Goal: Task Accomplishment & Management: Manage account settings

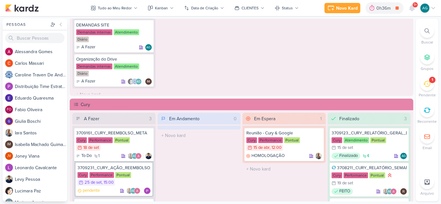
scroll to position [549, 0]
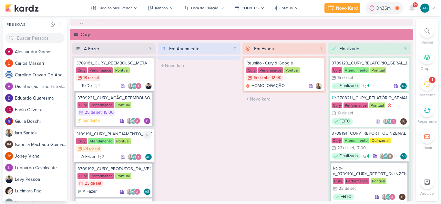
click at [104, 134] on div "3109191_CURY_PLANEJAMENTO_OUTUBRO" at bounding box center [114, 134] width 76 height 6
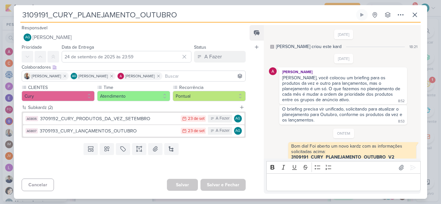
scroll to position [22, 0]
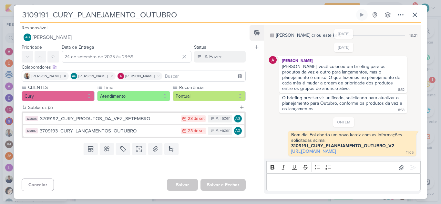
drag, startPoint x: 49, startPoint y: 13, endPoint x: 16, endPoint y: 12, distance: 32.9
click at [16, 12] on div "3109191_CURY_PLANEJAMENTO_OUTUBRO Criado por mim nenhum grupo disponível" at bounding box center [220, 104] width 413 height 190
click at [415, 14] on icon at bounding box center [415, 15] width 8 height 8
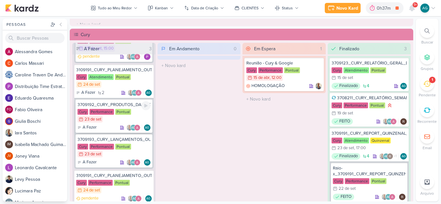
scroll to position [65, 0]
click at [109, 106] on div "3709192_CURY_PRODUTOS_DA_VEZ_SETEMBRO" at bounding box center [113, 105] width 73 height 6
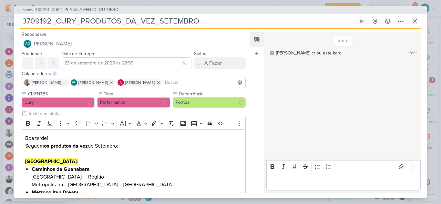
drag, startPoint x: 50, startPoint y: 20, endPoint x: 20, endPoint y: 20, distance: 30.3
click at [20, 20] on div "AG805 3109191_CURY_PLANEJAMENTO_OUTUBRO 3709192_CURY_PRODUTOS_DA_VEZ_SETEMBRO C…" at bounding box center [220, 102] width 413 height 193
click at [104, 9] on span "3109191_CURY_PLANEJAMENTO_OUTUBRO" at bounding box center [76, 10] width 83 height 6
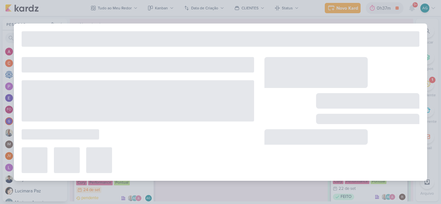
type input "3109191_CURY_PLANEJAMENTO_OUTUBRO"
type input "24 de setembro de 2025 às 23:59"
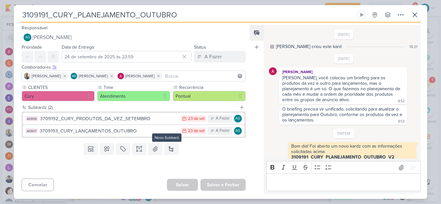
scroll to position [22, 0]
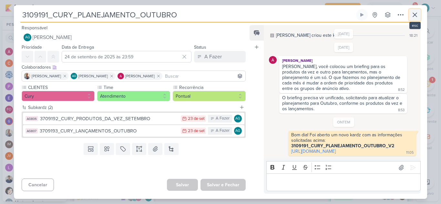
click at [416, 12] on icon at bounding box center [415, 15] width 8 height 8
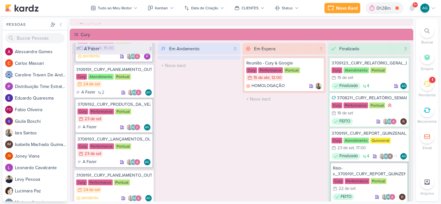
click at [286, 161] on div "Em Espera 1 Reunião - Cury & Google Cury Performance Pontual 15/4 [DATE] 12:00 …" at bounding box center [283, 126] width 83 height 167
click at [255, 125] on div "Em Espera 1 Reunião - Cury & Google Cury Performance Pontual 15/4 [DATE] 12:00 …" at bounding box center [283, 126] width 83 height 167
click at [427, 30] on icon at bounding box center [426, 30] width 5 height 5
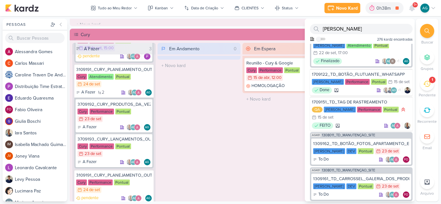
scroll to position [625, 0]
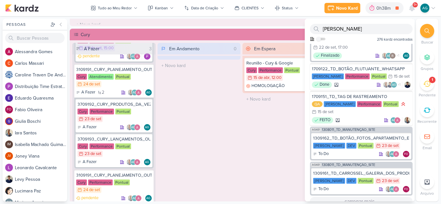
click at [357, 197] on button "carregar mais..." at bounding box center [361, 201] width 103 height 9
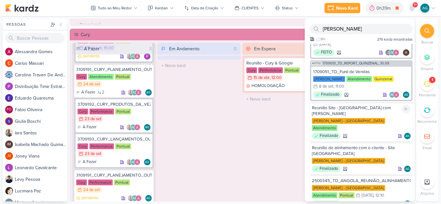
scroll to position [1352, 0]
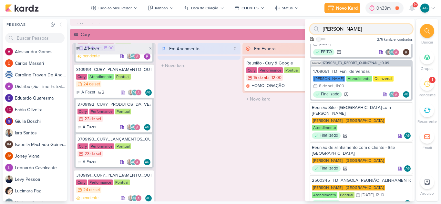
drag, startPoint x: 339, startPoint y: 29, endPoint x: 315, endPoint y: 27, distance: 24.6
click at [315, 27] on div "[PERSON_NAME]" at bounding box center [361, 29] width 103 height 10
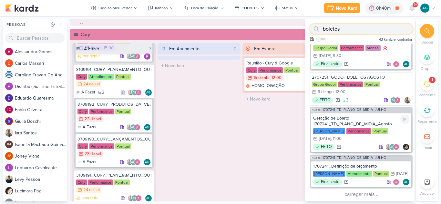
scroll to position [663, 0]
type input "boletos"
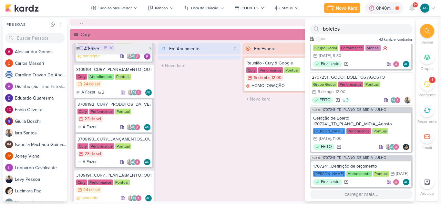
click at [365, 194] on button "carregar mais..." at bounding box center [361, 194] width 103 height 9
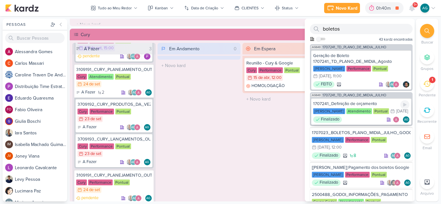
scroll to position [728, 0]
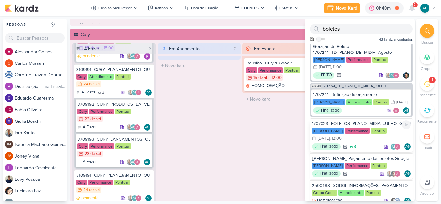
click at [370, 127] on div "1707023_BOLETOS_PLANO_MIDIA_JULHO_GOOGLE" at bounding box center [361, 124] width 99 height 6
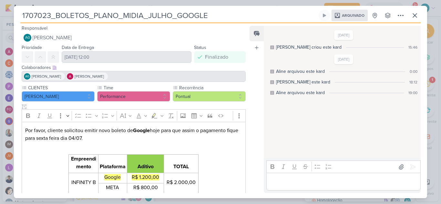
scroll to position [0, 0]
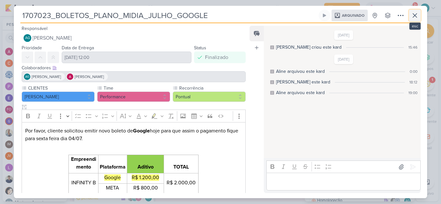
click at [416, 17] on icon at bounding box center [415, 16] width 4 height 4
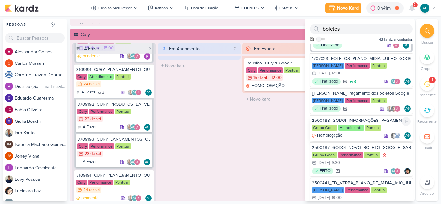
scroll to position [792, 0]
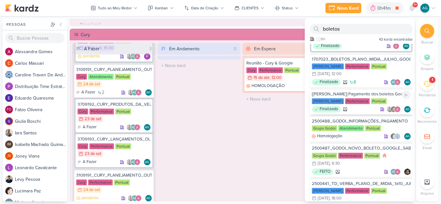
click at [366, 97] on div "[[PERSON_NAME]] Pagamento dos boletos Google" at bounding box center [361, 94] width 99 height 6
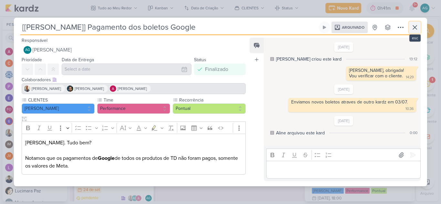
click at [417, 29] on icon at bounding box center [415, 27] width 4 height 4
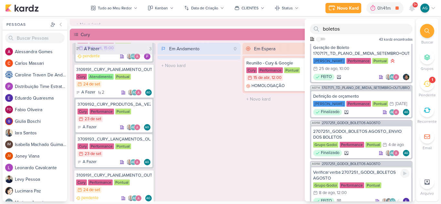
scroll to position [469, 0]
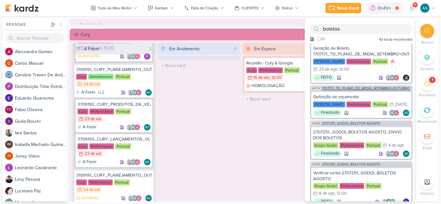
click at [365, 90] on div "AG714 1707171_TD_PLANO_DE_MIDIA_SETEMBRO+OUTUBRO" at bounding box center [361, 88] width 103 height 5
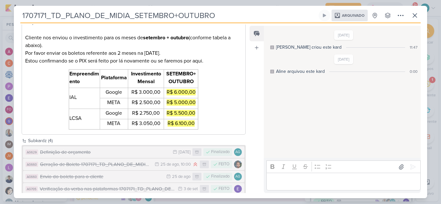
scroll to position [118, 0]
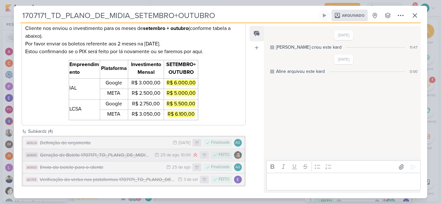
click at [90, 156] on div "Geração de Boleto 1707171_TD_PLANO_DE_MIDIA_SETEMBRO+OUTUBRO" at bounding box center [95, 155] width 111 height 7
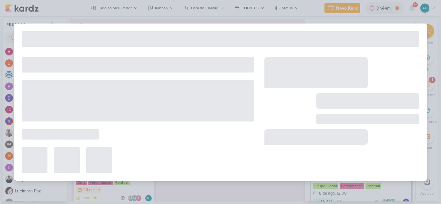
type input "Geração de Boleto 1707171_TD_PLANO_DE_MIDIA_SETEMBRO+OUTUBRO"
type input "[DATE] 10:00"
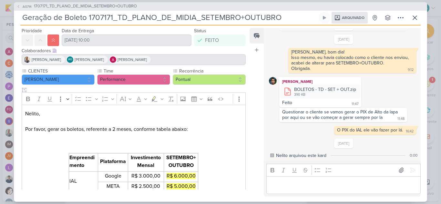
scroll to position [0, 0]
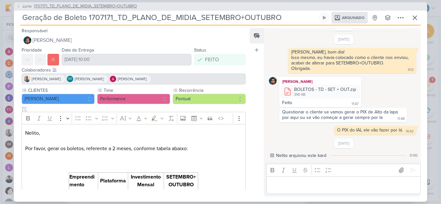
click at [59, 6] on span "1707171_TD_PLANO_DE_MIDIA_SETEMBRO+OUTUBRO" at bounding box center [85, 6] width 103 height 6
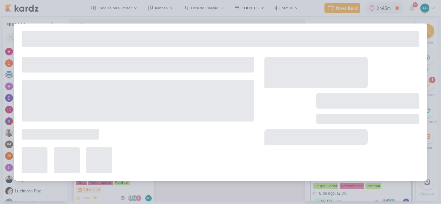
type input "1707171_TD_PLANO_DE_MIDIA_SETEMBRO+OUTUBRO"
type input "[DATE] 10:00"
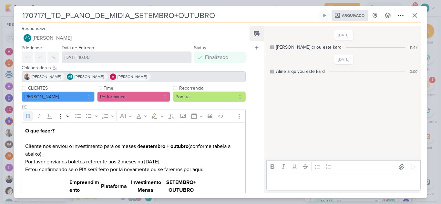
scroll to position [118, 0]
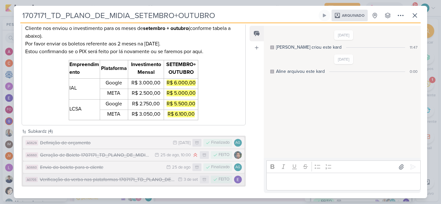
click at [114, 179] on div "Verificação da verba nas plataformas 1707171_TD_PLANO_DE_MIDIA_SETEMBRO+OUTUBRO" at bounding box center [107, 179] width 135 height 7
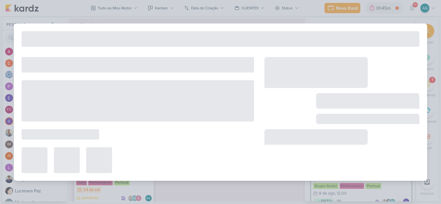
type input "Verificação da verba nas plataformas 1707171_TD_PLANO_DE_MIDIA_SETEMBRO+OUTUBRO"
type input "[DATE] 23:59"
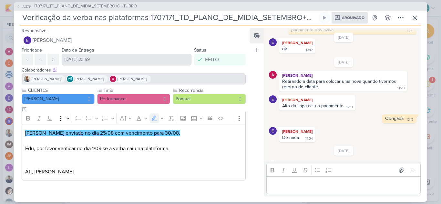
scroll to position [244, 0]
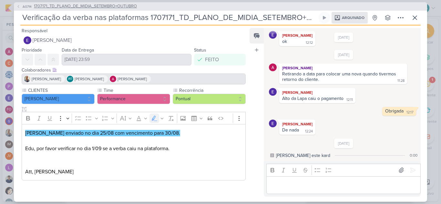
click at [66, 7] on span "1707171_TD_PLANO_DE_MIDIA_SETEMBRO+OUTUBRO" at bounding box center [85, 6] width 103 height 6
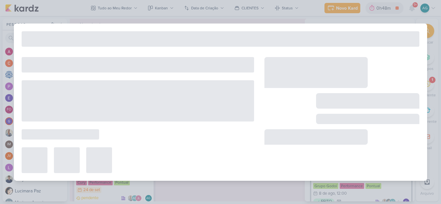
type input "1707171_TD_PLANO_DE_MIDIA_SETEMBRO+OUTUBRO"
type input "[DATE] 10:00"
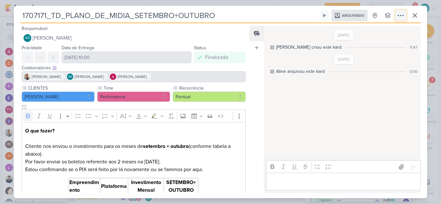
click at [403, 16] on icon at bounding box center [401, 16] width 8 height 8
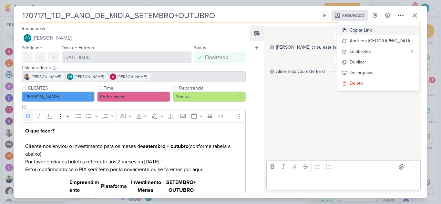
click at [372, 30] on div "Copiar Link" at bounding box center [360, 30] width 22 height 7
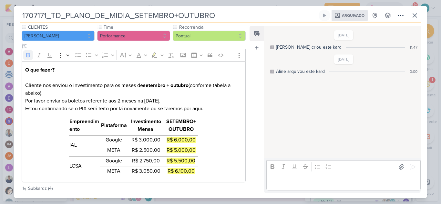
scroll to position [118, 0]
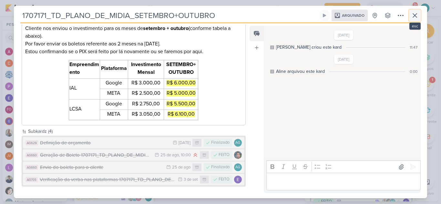
click at [415, 16] on icon at bounding box center [415, 16] width 8 height 8
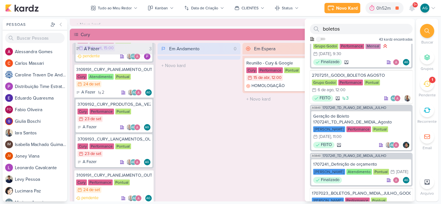
scroll to position [663, 0]
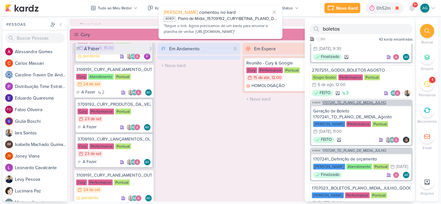
click at [375, 105] on span "1707241_TD_PLANO_DE_MIDIA_JULHO" at bounding box center [354, 103] width 64 height 4
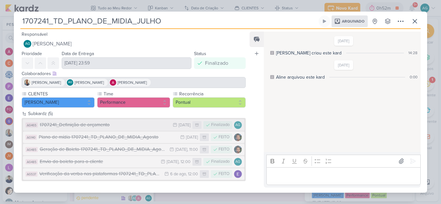
click at [109, 125] on div "1707241_Definição de orçamento" at bounding box center [105, 124] width 130 height 7
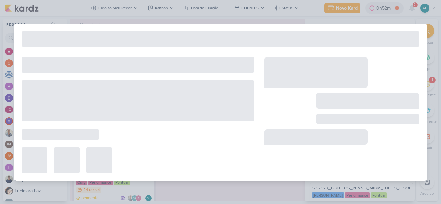
type input "1707241_Definição de orçamento"
type input "[DATE] 23:59"
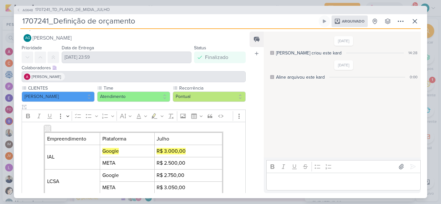
scroll to position [0, 0]
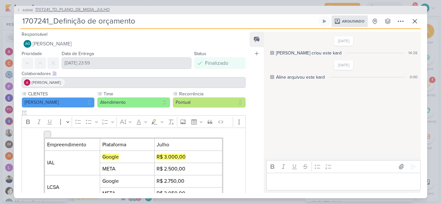
click at [101, 10] on span "1707241_TD_PLANO_DE_MIDIA_JULHO" at bounding box center [72, 10] width 75 height 6
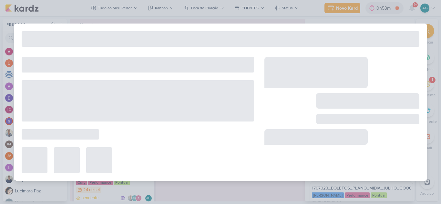
type input "1707241_TD_PLANO_DE_MIDIA_JULHO"
type input "[DATE] 23:59"
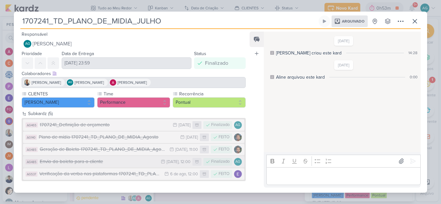
click at [114, 160] on div "Envio do boleto para o cliente" at bounding box center [99, 161] width 118 height 7
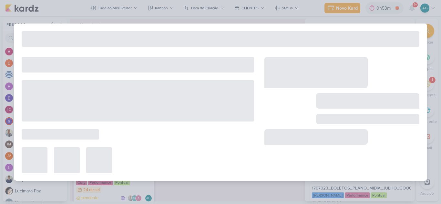
type input "Envio do boleto para o cliente"
type input "[DATE] 12:00"
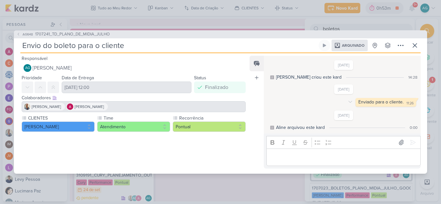
click at [285, 102] on div "Enviado para o cliente. 11:26 11:26 [GEOGRAPHIC_DATA]" at bounding box center [344, 102] width 150 height 9
click at [415, 46] on icon at bounding box center [415, 46] width 4 height 4
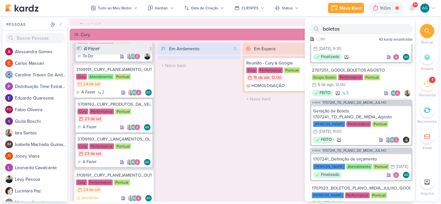
click at [233, 131] on div "Em Andamento 0 O título do kard deve ter menos que 100 caracteres" at bounding box center [198, 126] width 83 height 167
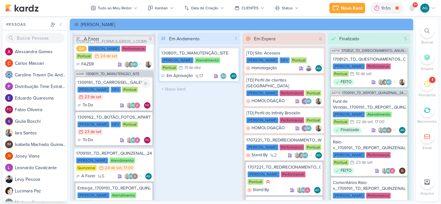
scroll to position [97, 0]
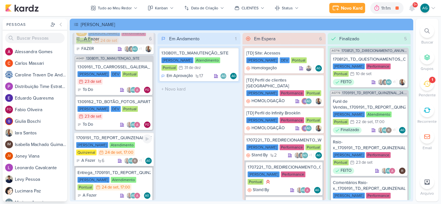
click at [119, 139] on div "1709191_TD_REPORT_QUINZENAL_24.09" at bounding box center [114, 138] width 76 height 6
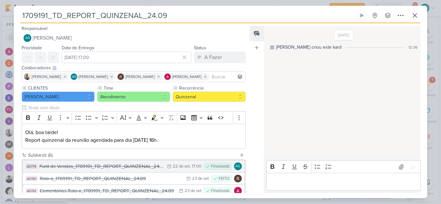
click at [107, 169] on div "Funil de Vendas_1709191_TD_REPORT_QUINZENAL_24.09" at bounding box center [101, 166] width 124 height 7
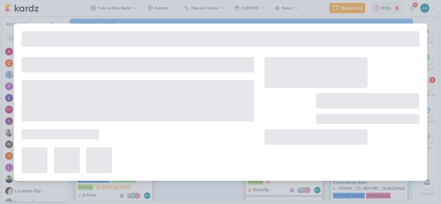
type input "Funil de Vendas_1709191_TD_REPORT_QUINZENAL_24.09"
type input "[DATE] 17:00"
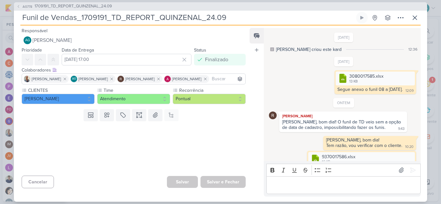
scroll to position [16, 0]
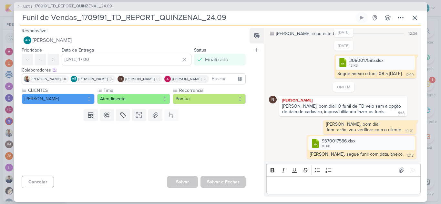
click at [327, 186] on p "Editor editing area: main" at bounding box center [342, 185] width 147 height 8
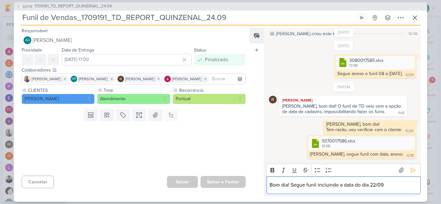
click at [291, 185] on p "Bom dia! Segue funil incluindo a data do dia 22/09" at bounding box center [342, 185] width 147 height 8
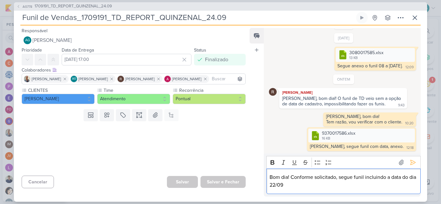
click at [298, 186] on p "Bom dia! Conforme solicitado, segue funil incluindo a data do dia 22/09" at bounding box center [342, 181] width 147 height 15
click at [335, 176] on p "Bom dia! Conforme solicitado, segue funil incluindo a data do dia 22/09" at bounding box center [342, 181] width 147 height 15
click at [346, 187] on p "Bom dia! Conforme solicitado pela [PERSON_NAME], segue funil incluindo a data d…" at bounding box center [342, 181] width 147 height 15
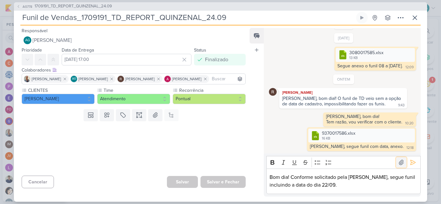
click at [400, 164] on icon at bounding box center [401, 162] width 6 height 6
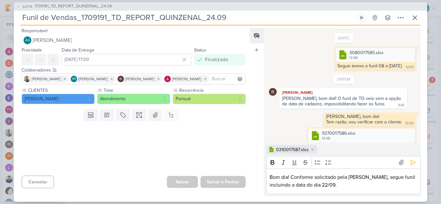
scroll to position [35, 0]
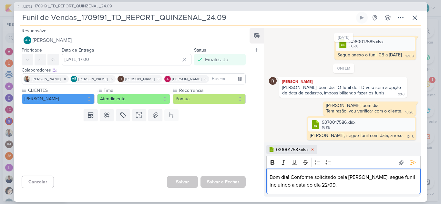
click at [374, 177] on p "Bom dia! Conforme solicitado pela [PERSON_NAME], segue funil incluindo a data d…" at bounding box center [342, 181] width 147 height 15
click at [411, 162] on icon at bounding box center [412, 162] width 6 height 6
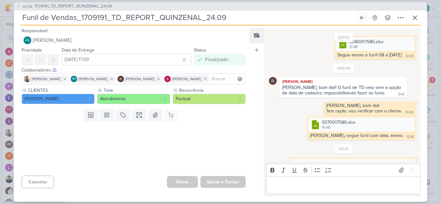
scroll to position [63, 0]
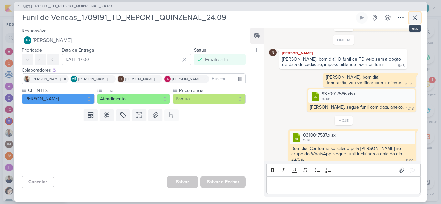
click at [416, 20] on icon at bounding box center [415, 18] width 8 height 8
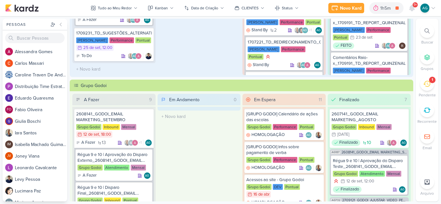
scroll to position [129, 0]
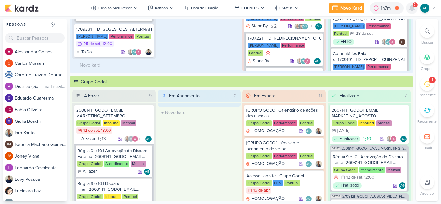
click at [409, 8] on icon at bounding box center [412, 8] width 8 height 8
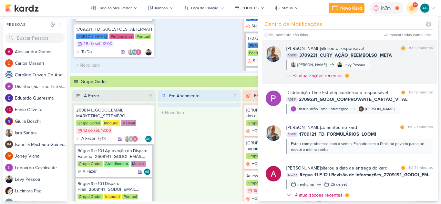
click at [387, 73] on div "[PERSON_NAME] alterou o responsável marcar como lida há 13 minutos AG816 370923…" at bounding box center [359, 63] width 146 height 36
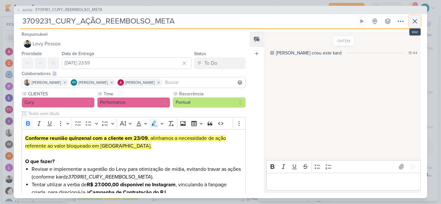
click at [413, 21] on icon at bounding box center [415, 21] width 8 height 8
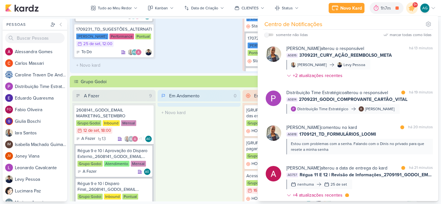
click at [405, 111] on div "Distribuição Time Estratégico alterou o responsável marcar como lida há 19 minu…" at bounding box center [359, 101] width 146 height 25
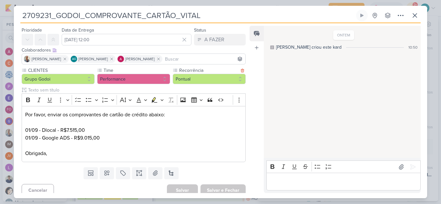
scroll to position [23, 0]
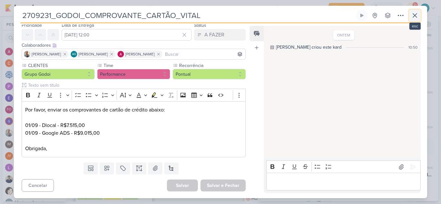
click at [414, 15] on icon at bounding box center [415, 16] width 4 height 4
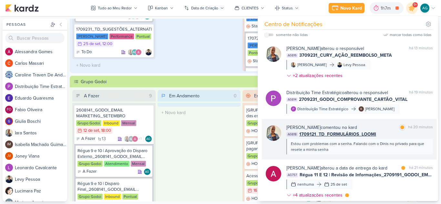
click at [395, 136] on div "AG818 1709121_TD_FORMULÁRIOS_LOOMI" at bounding box center [359, 134] width 146 height 7
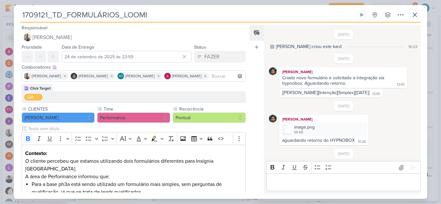
scroll to position [175, 0]
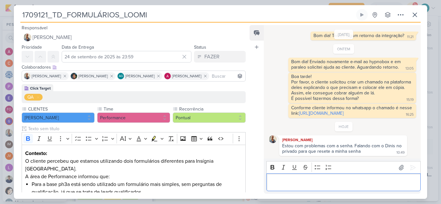
click at [341, 182] on p "Editor editing area: main" at bounding box center [342, 183] width 147 height 8
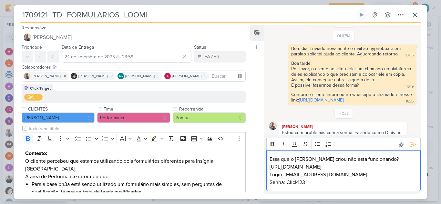
scroll to position [198, 0]
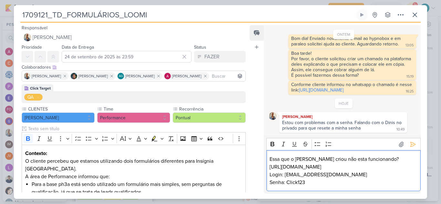
drag, startPoint x: 367, startPoint y: 168, endPoint x: 265, endPoint y: 166, distance: 102.0
click at [265, 166] on div "Rich Text Editor Bold Italic Underline Strikethrough Bulleted List Numbered Lis…" at bounding box center [342, 165] width 157 height 58
copy p "[URL][DOMAIN_NAME]"
drag, startPoint x: 284, startPoint y: 174, endPoint x: 340, endPoint y: 175, distance: 55.8
click at [340, 175] on p "[URL][DOMAIN_NAME] Login: [EMAIL_ADDRESS][DOMAIN_NAME] Senha: Click123" at bounding box center [342, 174] width 147 height 23
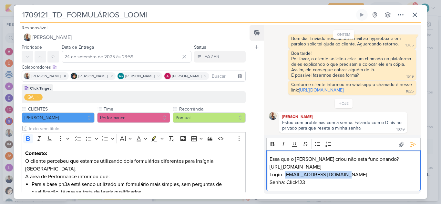
copy p "[EMAIL_ADDRESS][DOMAIN_NAME]"
drag, startPoint x: 287, startPoint y: 183, endPoint x: 308, endPoint y: 183, distance: 21.3
click at [308, 183] on p "[URL][DOMAIN_NAME] Login: [EMAIL_ADDRESS][DOMAIN_NAME] Senha: Click123" at bounding box center [342, 174] width 147 height 23
copy p "Click123"
drag, startPoint x: 304, startPoint y: 182, endPoint x: 268, endPoint y: 155, distance: 44.9
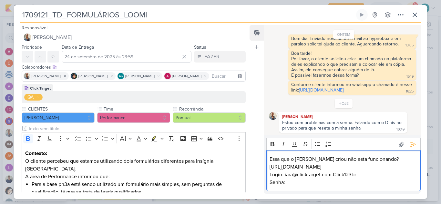
click at [268, 155] on div "Essa que o [PERSON_NAME] criou não esta funcionando? [URL][DOMAIN_NAME] Login: …" at bounding box center [343, 170] width 154 height 41
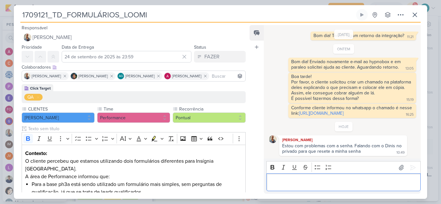
scroll to position [175, 0]
click at [416, 14] on icon at bounding box center [415, 15] width 4 height 4
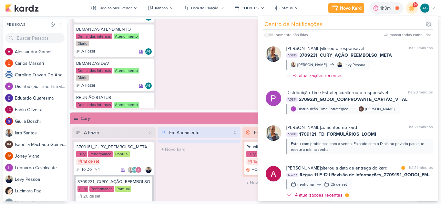
scroll to position [419, 0]
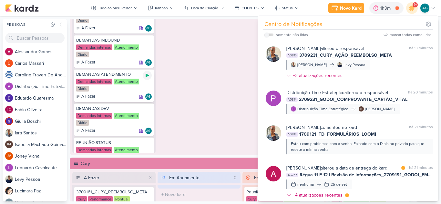
click at [146, 76] on icon at bounding box center [147, 76] width 3 height 4
click at [214, 75] on div "Em Andamento 0 O título do kard deve ter menos que 100 caracteres" at bounding box center [198, 69] width 83 height 167
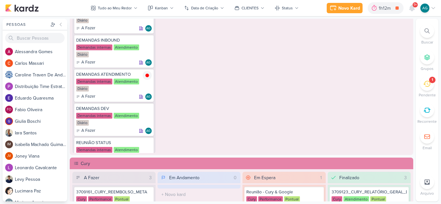
click at [428, 84] on icon at bounding box center [426, 83] width 7 height 7
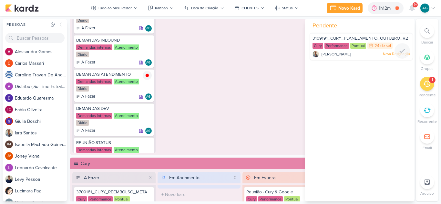
click at [355, 35] on div "3109191_CURY_PLANEJAMENTO_OUTUBRO_V2" at bounding box center [360, 38] width 97 height 7
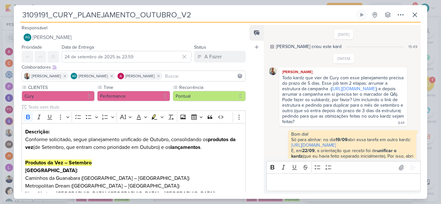
scroll to position [183, 0]
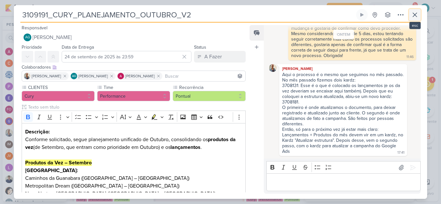
click at [417, 16] on icon at bounding box center [415, 15] width 8 height 8
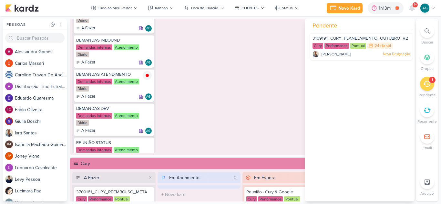
click at [208, 99] on div "Em Andamento 0 O título do kard deve ter menos que 100 caracteres" at bounding box center [198, 69] width 83 height 167
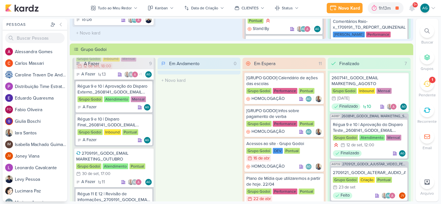
scroll to position [97, 0]
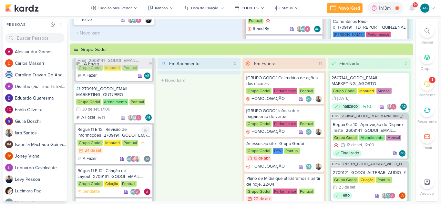
click at [114, 131] on div "Régua 11 E 12 | Revisão de Informações_2709191_GODOI_EMAIL MARKETING_OUTUBRO" at bounding box center [113, 133] width 73 height 12
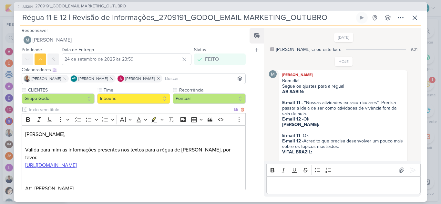
scroll to position [0, 0]
click at [90, 9] on span "2709191_GODOI_EMAIL MARKETING_OUTUBRO" at bounding box center [80, 6] width 91 height 6
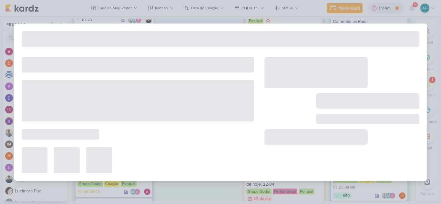
type input "2709191_GODOI_EMAIL MARKETING_OUTUBRO"
type input "[DATE] 17:00"
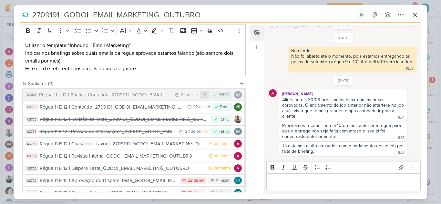
scroll to position [97, 0]
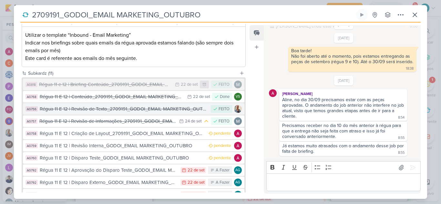
click at [117, 110] on div "Régua 11 E 12 | Revisão de Texto_2709191_GODOI_EMAIL MARKETING_OUTUBRO" at bounding box center [124, 109] width 168 height 7
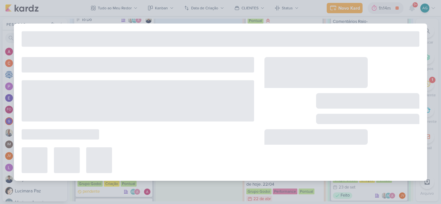
type input "Régua 11 E 12 | Revisão de Texto_2709191_GODOI_EMAIL MARKETING_OUTUBRO"
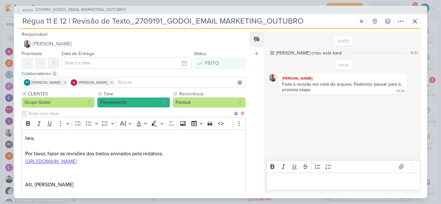
click at [77, 162] on u "[URL][DOMAIN_NAME]" at bounding box center [51, 161] width 52 height 6
click at [110, 11] on span "2709191_GODOI_EMAIL MARKETING_OUTUBRO" at bounding box center [80, 10] width 91 height 6
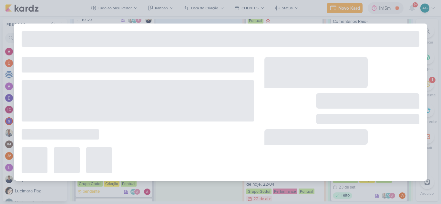
type input "2709191_GODOI_EMAIL MARKETING_OUTUBRO"
type input "[DATE] 17:00"
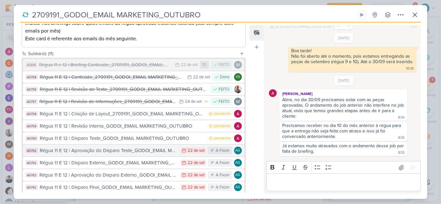
scroll to position [129, 0]
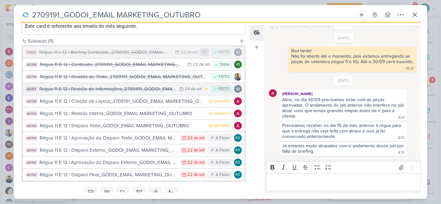
click at [129, 91] on div "Régua 11 E 12 | Revisão de Informações_2709191_GODOI_EMAIL MARKETING_OUTUBRO" at bounding box center [107, 89] width 136 height 7
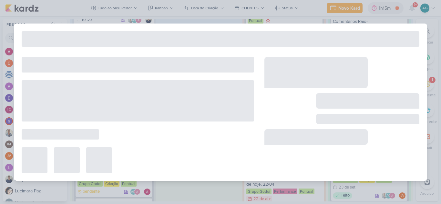
type input "Régua 11 E 12 | Revisão de Informações_2709191_GODOI_EMAIL MARKETING_OUTUBRO"
type input "24 de setembro de 2025 às 23:59"
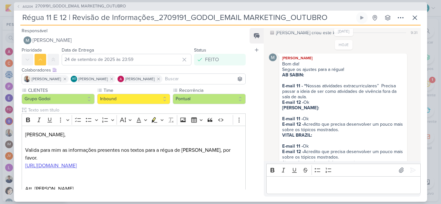
scroll to position [25, 0]
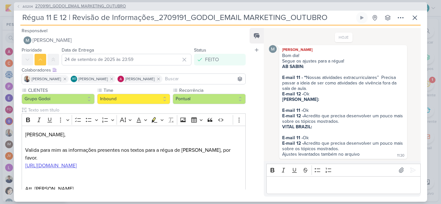
click at [19, 5] on icon at bounding box center [18, 7] width 4 height 4
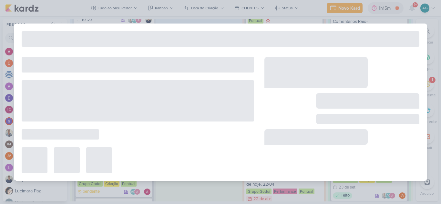
type input "2709191_GODOI_EMAIL MARKETING_OUTUBRO"
type input "[DATE] 17:00"
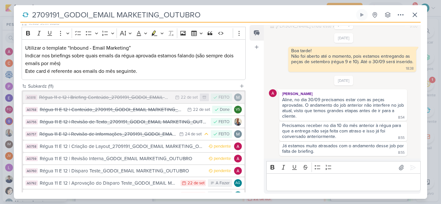
scroll to position [97, 0]
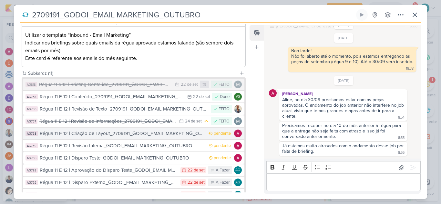
click at [113, 134] on div "Régua 11 E 12 | Criação de Layout_2709191_GODOI_EMAIL MARKETING_OUTUBRO" at bounding box center [123, 133] width 166 height 7
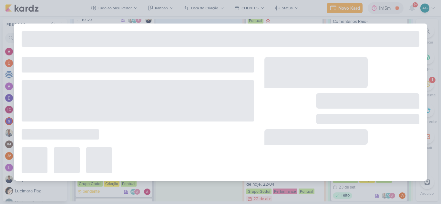
type input "Régua 11 E 12 | Criação de Layout_2709191_GODOI_EMAIL MARKETING_OUTUBRO"
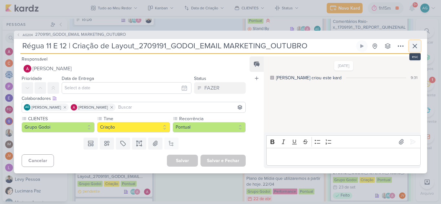
click at [415, 46] on icon at bounding box center [415, 46] width 4 height 4
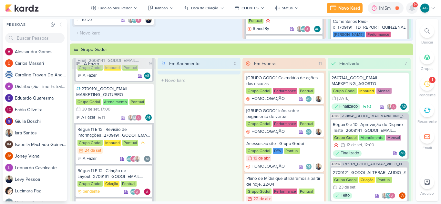
click at [411, 8] on icon at bounding box center [411, 8] width 5 height 6
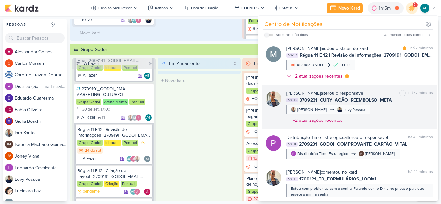
click at [390, 115] on div "[PERSON_NAME] alterou o responsável marcar como não lida há 37 minutos AG816 37…" at bounding box center [359, 108] width 146 height 36
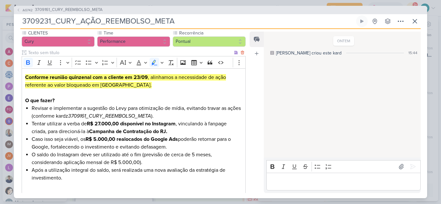
scroll to position [65, 0]
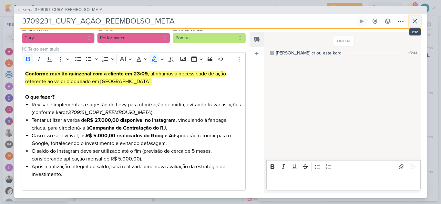
click at [414, 21] on icon at bounding box center [415, 21] width 4 height 4
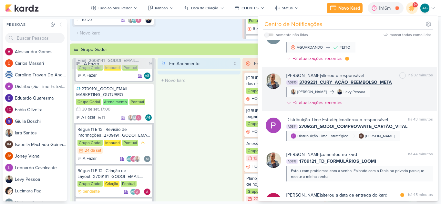
scroll to position [32, 0]
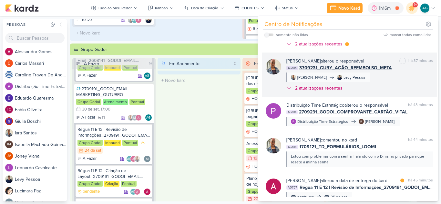
click at [340, 88] on div "+2 atualizações recentes" at bounding box center [318, 88] width 51 height 7
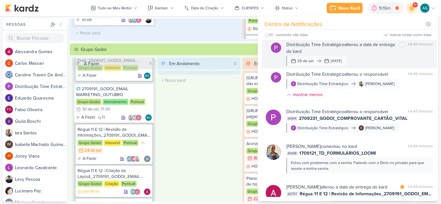
scroll to position [97, 0]
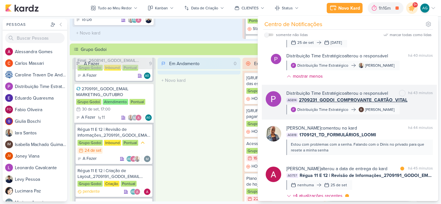
click at [402, 111] on div "Distribuição Time Estratégico alterou o responsável marcar como não lida há 43 …" at bounding box center [359, 102] width 146 height 25
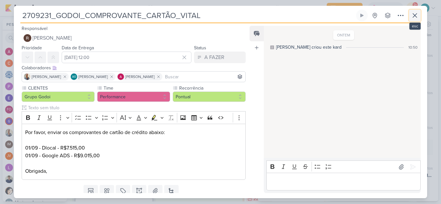
click at [416, 17] on icon at bounding box center [415, 16] width 8 height 8
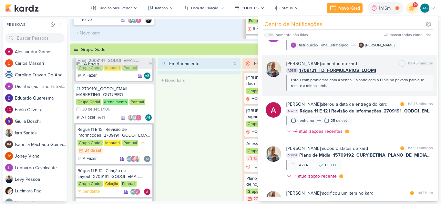
scroll to position [194, 0]
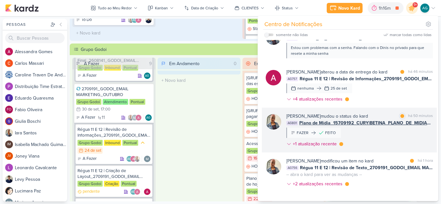
click at [379, 139] on div "[PERSON_NAME] mudou o status do kard marcar como lida há 50 minutos AG801 Plano…" at bounding box center [359, 131] width 146 height 37
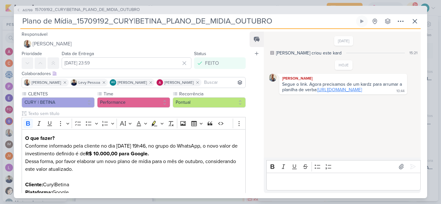
click at [335, 93] on link "[URL][DOMAIN_NAME]" at bounding box center [339, 89] width 45 height 5
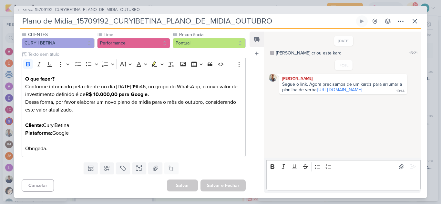
scroll to position [0, 0]
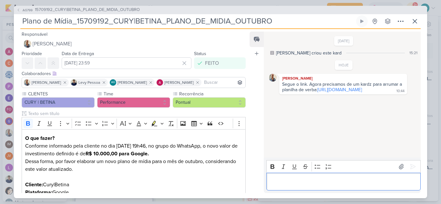
click at [327, 183] on p "Editor editing area: main" at bounding box center [342, 182] width 147 height 8
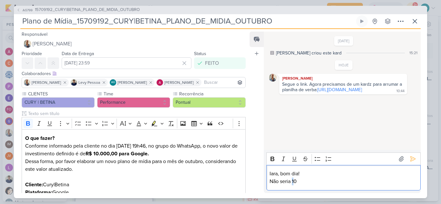
click at [294, 181] on p "Não seria 10" at bounding box center [342, 182] width 147 height 8
click at [308, 183] on p "Não seria 10" at bounding box center [342, 182] width 147 height 8
click at [269, 181] on div "Iara, bom dia! Não seria 10.000 também onde sinalizei em amarelo?" at bounding box center [343, 177] width 154 height 25
click at [314, 179] on p "Por favor, não seria 10.000 também onde sinalizei em amarelo?" at bounding box center [342, 182] width 147 height 8
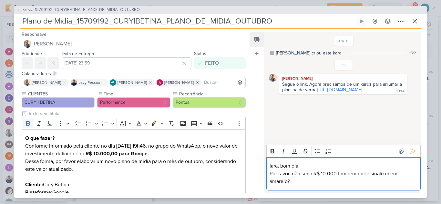
click at [312, 140] on div "[DATE] [PERSON_NAME] criou este kard 15:21 HOJE [PERSON_NAME]" at bounding box center [342, 87] width 156 height 110
click at [352, 170] on p "Por favor, não seria R$ 10.000 também onde sinalizei em amarelo?" at bounding box center [342, 177] width 147 height 15
click at [321, 165] on p "Iara, bom dia!" at bounding box center [342, 166] width 147 height 8
click at [300, 138] on icon at bounding box center [300, 138] width 4 height 4
click at [327, 167] on p "Iara, bom dia!" at bounding box center [342, 166] width 147 height 8
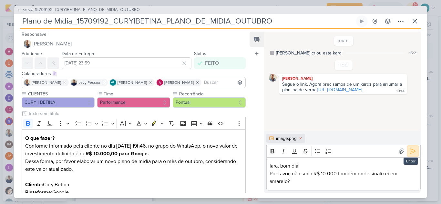
click at [410, 150] on icon at bounding box center [412, 151] width 6 height 6
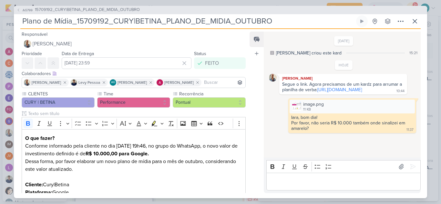
drag, startPoint x: 309, startPoint y: 84, endPoint x: 321, endPoint y: 88, distance: 12.2
click at [321, 88] on div "Segue o link. Agora precisamos de um kardz para arrumar a planilha de verba: [U…" at bounding box center [342, 88] width 125 height 12
copy div "Agora precisamos de um kardz para arrumar a planilha de verba:"
click at [121, 12] on span "15709192_CURY|BETINA_PLANO_DE_MIDIA_OUTUBRO" at bounding box center [87, 10] width 105 height 6
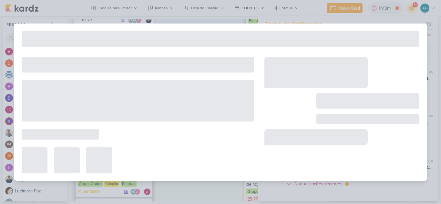
type input "15709192_CURY|BETINA_PLANO_DE_MIDIA_OUTUBRO"
type input "22 de setembro de 2025 às 23:59"
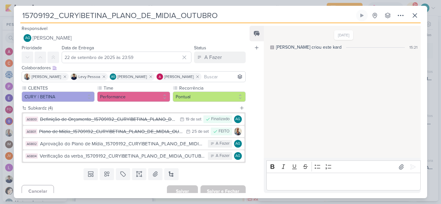
drag, startPoint x: 228, startPoint y: 16, endPoint x: 0, endPoint y: 20, distance: 227.8
click at [0, 20] on div "15709192_CURY|BETINA_PLANO_DE_MIDIA_OUTUBRO Criado por mim" at bounding box center [220, 102] width 441 height 204
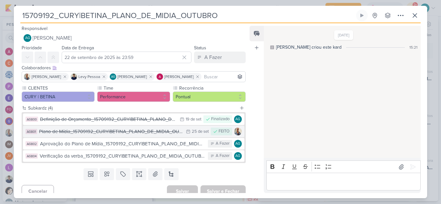
click at [87, 135] on div "Plano de Mídia_15709192_CURY|BETINA_PLANO_DE_MIDIA_OUTUBRO" at bounding box center [111, 131] width 144 height 7
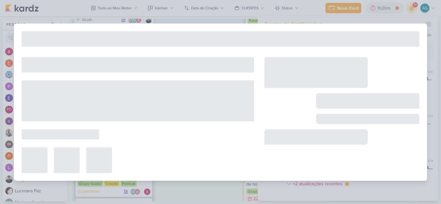
type input "Plano de Mídia_15709192_CURY|BETINA_PLANO_DE_MIDIA_OUTUBRO"
type input "[DATE] 23:59"
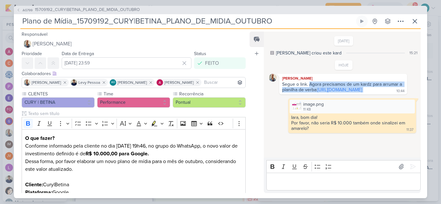
drag, startPoint x: 308, startPoint y: 84, endPoint x: 357, endPoint y: 109, distance: 54.3
click at [357, 93] on div "Segue o link. Agora precisamos de um kardz para arrumar a planilha de verba: [U…" at bounding box center [342, 88] width 125 height 12
copy div "Agora precisamos de um kardz para arrumar a planilha de verba: [URL][DOMAIN_NAM…"
click at [317, 93] on link "[URL][DOMAIN_NAME]" at bounding box center [339, 89] width 45 height 5
click at [400, 21] on icon at bounding box center [400, 21] width 5 height 1
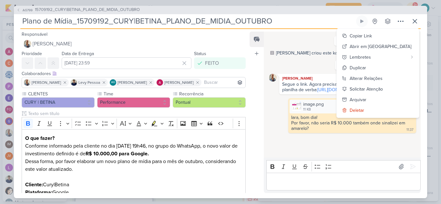
drag, startPoint x: 277, startPoint y: 23, endPoint x: 0, endPoint y: 31, distance: 276.6
click at [0, 31] on div "AG799 15709192_CURY|BETINA_PLANO_DE_MIDIA_OUTUBRO Plano de Mídia_15709192_CURY|…" at bounding box center [220, 102] width 441 height 204
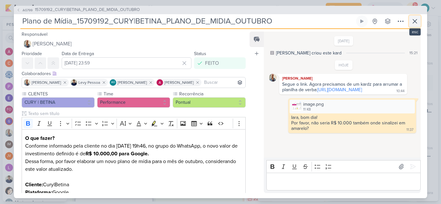
click at [414, 23] on icon at bounding box center [415, 21] width 8 height 8
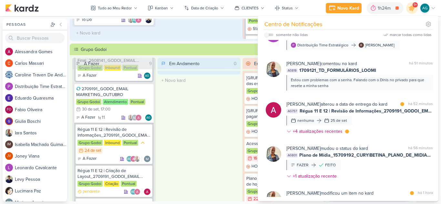
click at [216, 98] on div "Em Andamento 0 O título do kard deve ter menos que 100 caracteres" at bounding box center [198, 141] width 83 height 167
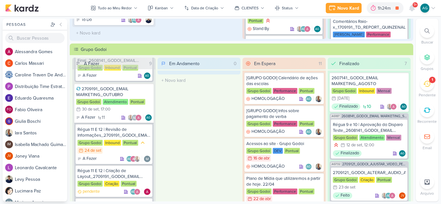
click at [424, 30] on icon at bounding box center [426, 30] width 5 height 5
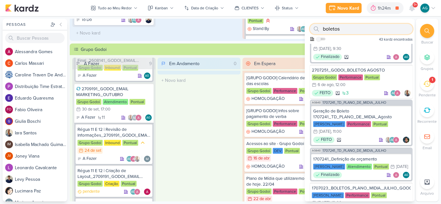
paste input "1707021"
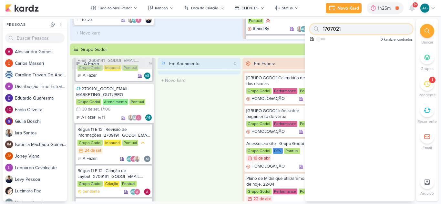
type input "1707021"
click at [201, 136] on div "Em Andamento 0 O título do kard deve ter menos que 100 caracteres" at bounding box center [198, 141] width 83 height 167
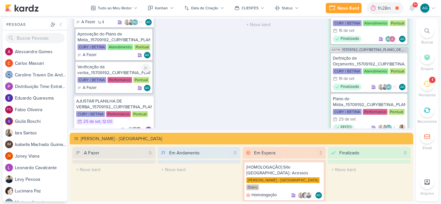
scroll to position [355, 0]
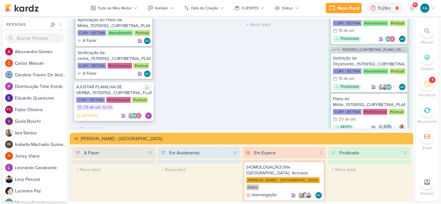
click at [111, 89] on div "AJUSTAR PLANILHA DE VERBA_15709192_CURY|BETINA_PLANO_DE_MIDIA_OUTUBRO" at bounding box center [114, 90] width 76 height 12
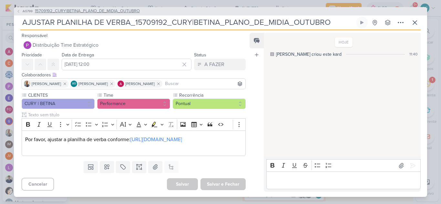
click at [98, 8] on span "15709192_CURY|BETINA_PLANO_DE_MIDIA_OUTUBRO" at bounding box center [87, 11] width 105 height 6
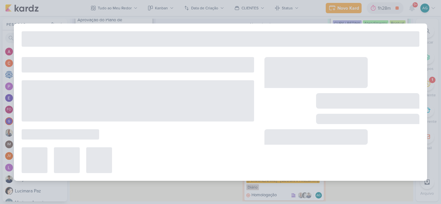
type input "15709192_CURY|BETINA_PLANO_DE_MIDIA_OUTUBRO"
type input "22 de setembro de 2025 às 23:59"
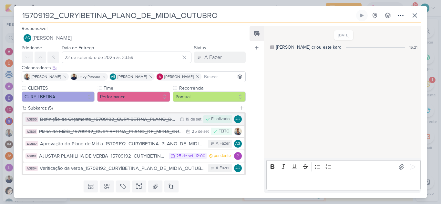
click at [92, 122] on div "Definição de Orçamento_15709192_CURY|BETINA_PLANO_DE_MIDIA_OUTUBRO" at bounding box center [108, 119] width 136 height 7
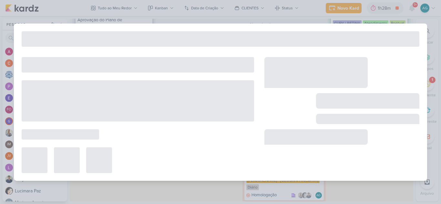
type input "Definição de Orçamento_15709192_CURY|BETINA_PLANO_DE_MIDIA_OUTUBRO"
type input "19 de setembro de 2025 às 23:59"
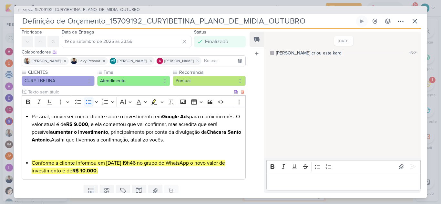
scroll to position [32, 0]
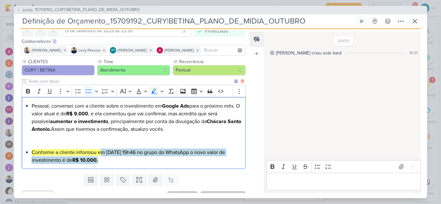
drag, startPoint x: 99, startPoint y: 152, endPoint x: 103, endPoint y: 157, distance: 6.4
click at [103, 157] on li "Conforme a cliente informou em [DATE] 19h46 no grupo do WhatsApp o novo valor d…" at bounding box center [137, 156] width 210 height 15
copy mark "m [DATE] 19h46 no grupo do WhatsApp o novo valor de investimento é de R$ 10.000."
click at [416, 22] on icon at bounding box center [415, 21] width 8 height 8
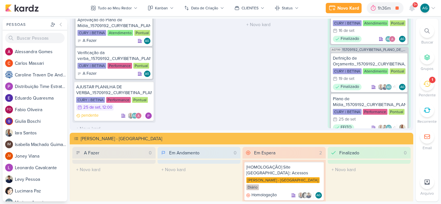
click at [426, 28] on div at bounding box center [427, 31] width 14 height 14
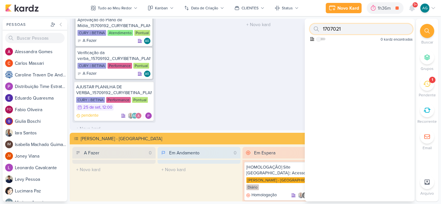
paste input "210703"
type input "12107031"
click at [413, 8] on icon at bounding box center [411, 8] width 5 height 6
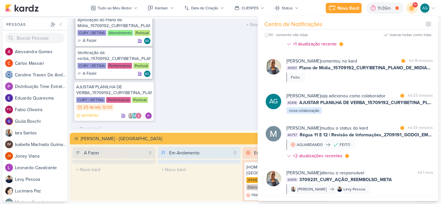
scroll to position [0, 0]
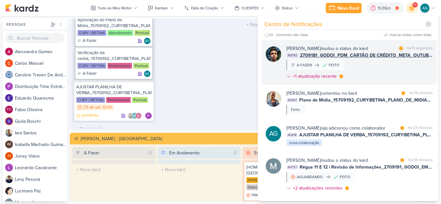
click at [371, 73] on div "[PERSON_NAME] mudou o status do kard marcar como lida há 11 segundos AG792 2709…" at bounding box center [359, 63] width 146 height 37
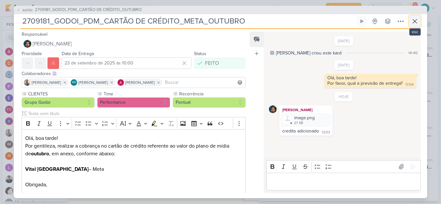
click at [413, 21] on icon at bounding box center [415, 21] width 8 height 8
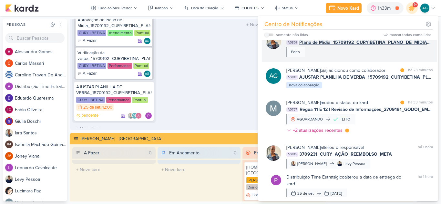
scroll to position [65, 0]
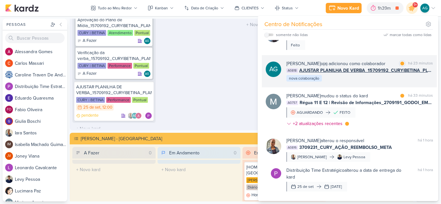
click at [376, 87] on div "AG [PERSON_NAME] o(a) adicionou como colaborador marcar como lida há 23 minutos…" at bounding box center [349, 71] width 175 height 32
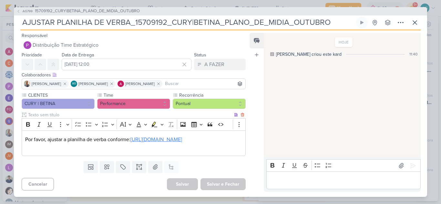
click at [139, 143] on link "[URL][DOMAIN_NAME]" at bounding box center [156, 139] width 52 height 6
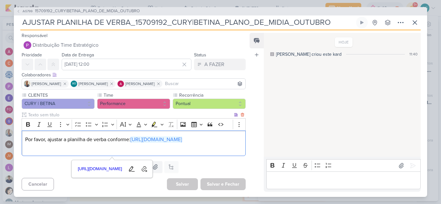
click at [223, 151] on p "Editor editing area: main" at bounding box center [133, 148] width 217 height 8
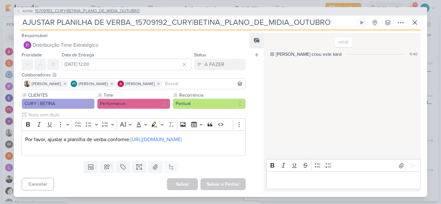
click at [121, 9] on span "15709192_CURY|BETINA_PLANO_DE_MIDIA_OUTUBRO" at bounding box center [87, 11] width 105 height 6
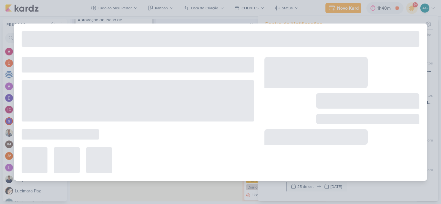
type input "15709192_CURY|BETINA_PLANO_DE_MIDIA_OUTUBRO"
type input "22 de setembro de 2025 às 23:59"
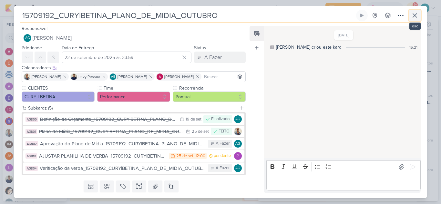
click at [414, 16] on icon at bounding box center [415, 16] width 4 height 4
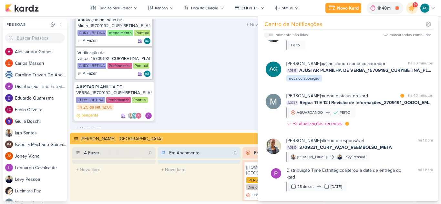
click at [413, 7] on span "9+" at bounding box center [415, 4] width 4 height 5
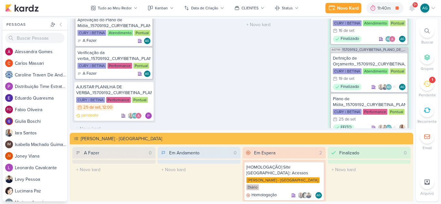
click at [413, 7] on span "9+" at bounding box center [415, 4] width 4 height 5
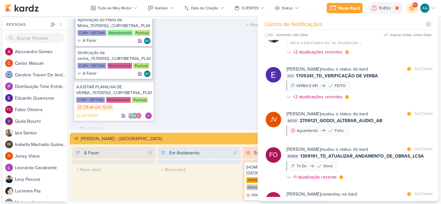
scroll to position [452, 0]
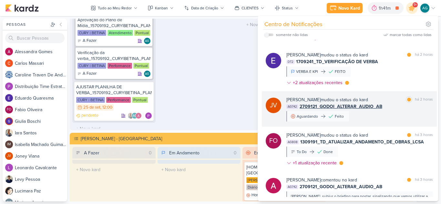
click at [376, 122] on div "[PERSON_NAME] mudou o status do kard marcar como lida há 2 horas AG742 2709121_…" at bounding box center [359, 108] width 146 height 25
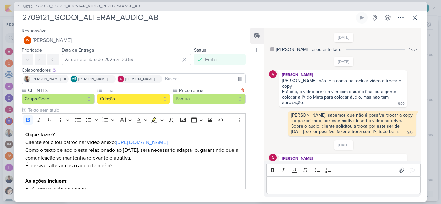
scroll to position [87, 0]
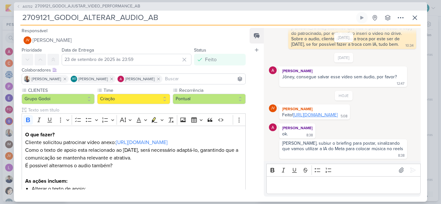
click at [324, 118] on link "[URL][DOMAIN_NAME]" at bounding box center [315, 114] width 45 height 5
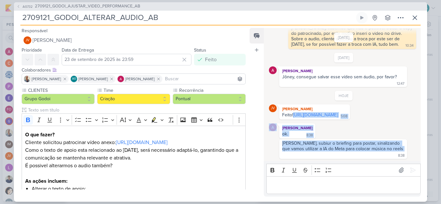
drag, startPoint x: 280, startPoint y: 115, endPoint x: 385, endPoint y: 160, distance: 114.5
click at [385, 160] on div "[DATE] [PERSON_NAME] criou este kard 17:57 [DATE] [PERSON_NAME] 9:22 9:22" at bounding box center [342, 95] width 156 height 133
copy div "[URL][DOMAIN_NAME] 5:08 5:08 [PERSON_NAME] ok. 8:38 8:38 [PERSON_NAME], subiur …"
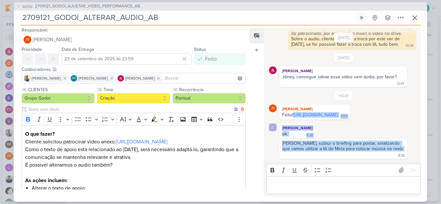
scroll to position [0, 0]
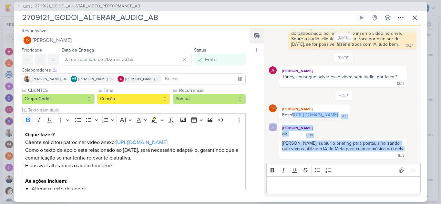
click at [75, 7] on span "2709121_GODOI_AJUSTAR_VIDEO_PERFORMANCE_AB" at bounding box center [87, 6] width 105 height 6
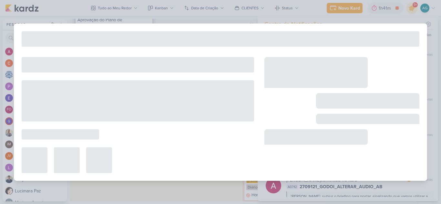
type input "2709121_GODOI_AJUSTAR_VIDEO_PERFORMANCE_AB"
type input "22 de setembro de 2025 às 23:59"
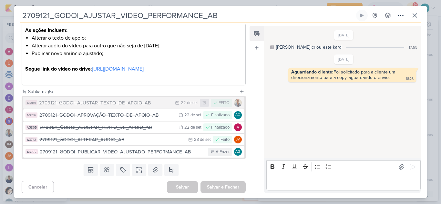
scroll to position [150, 0]
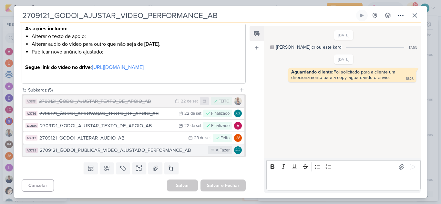
click at [127, 152] on div "2709121_GODOI_PUBLICAR_VIDEO_AJUSTADO_PERFORMANCE_AB" at bounding box center [122, 150] width 165 height 7
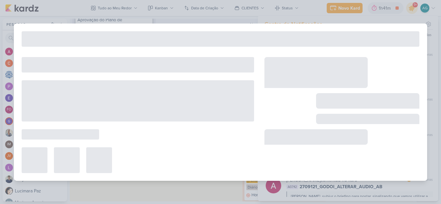
type input "2709121_GODOI_PUBLICAR_VIDEO_AJUSTADO_PERFORMANCE_AB"
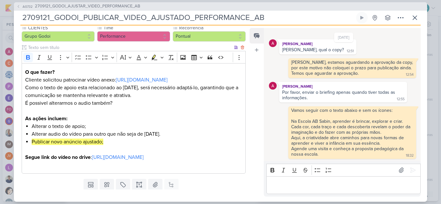
scroll to position [65, 0]
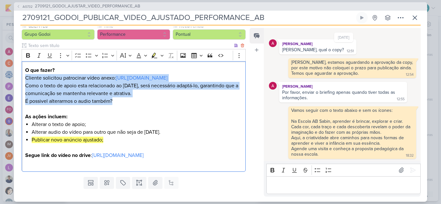
drag, startPoint x: 25, startPoint y: 78, endPoint x: 125, endPoint y: 100, distance: 102.1
click at [125, 100] on div "O que fazer? Cliente solicitou patrocinar vídeo anexo: [URL][DOMAIN_NAME] Como …" at bounding box center [134, 116] width 224 height 111
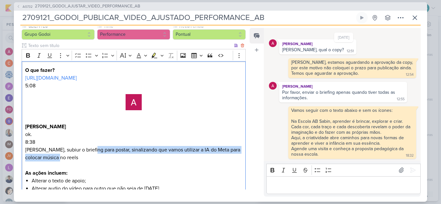
drag, startPoint x: 89, startPoint y: 157, endPoint x: 95, endPoint y: 164, distance: 8.3
click at [95, 164] on p "[PERSON_NAME], subiur o briefing para postar, sinalizando que vamos utilizar a …" at bounding box center [133, 157] width 217 height 23
copy p "postar, sinalizando que vamos utilizar a IA do Meta para colocar música no reels"
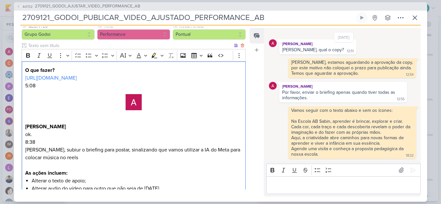
click at [67, 70] on p "O que fazer? [URL][DOMAIN_NAME]" at bounding box center [133, 73] width 217 height 15
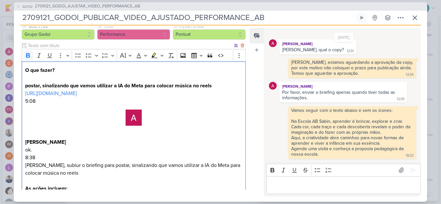
click at [52, 74] on p "O que fazer? ⁠⁠⁠⁠⁠⁠⁠postar, sinalizando que vamos utilizar a IA do Meta para co…" at bounding box center [133, 81] width 217 height 31
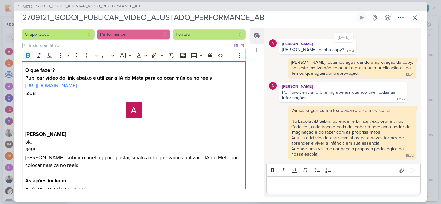
click at [168, 78] on strong "Publicar vídeo do link abaixo e utilizar a IA do Meta para colocar música no re…" at bounding box center [118, 78] width 187 height 6
click at [217, 76] on p "O que fazer? Publicar vídeo do link abaixo e utilizar a IA do Meta para inserir…" at bounding box center [133, 77] width 217 height 23
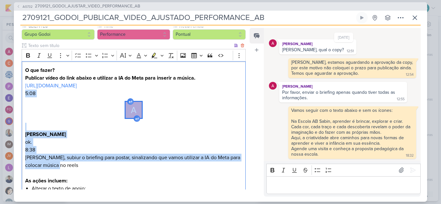
drag, startPoint x: 26, startPoint y: 101, endPoint x: 66, endPoint y: 173, distance: 82.2
click at [66, 173] on div "O que fazer? Publicar vídeo do link abaixo e utilizar a IA do Meta para inserir…" at bounding box center [134, 148] width 224 height 175
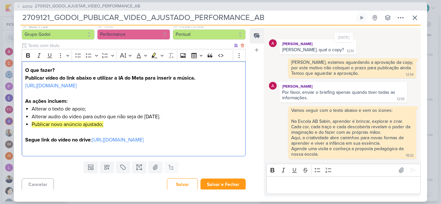
click at [57, 77] on strong "Publicar vídeo do link abaixo e utilizar a IA do Meta para inserir a música." at bounding box center [110, 78] width 170 height 6
click at [92, 78] on strong "Publicar vídeo do link abaixo e utilizar a IA do Meta para inserir a música." at bounding box center [110, 78] width 170 height 6
click at [210, 144] on p "Segue link do vídeo no drive : [URL][DOMAIN_NAME]" at bounding box center [133, 140] width 217 height 8
drag, startPoint x: 66, startPoint y: 95, endPoint x: 22, endPoint y: 88, distance: 45.0
click at [22, 88] on div "O que fazer? Publicar vídeo do link abaixo (sem áudio) e utilizar a IA do Meta …" at bounding box center [134, 108] width 224 height 95
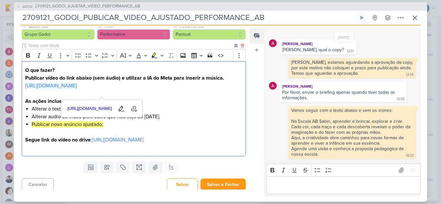
copy link "[URL][DOMAIN_NAME]"
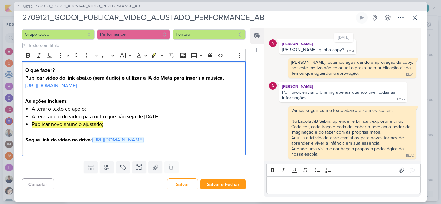
drag, startPoint x: 201, startPoint y: 155, endPoint x: 8, endPoint y: 157, distance: 193.0
click at [8, 157] on div "AG732 2709121_GODOI_AJUSTAR_VIDEO_PERFORMANCE_AB 2709121_GODOI_PUBLICAR_VIDEO_A…" at bounding box center [220, 102] width 441 height 204
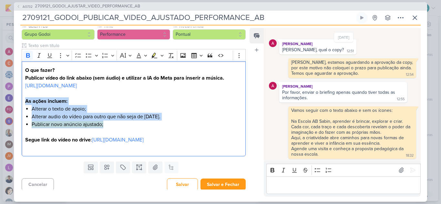
drag, startPoint x: 117, startPoint y: 131, endPoint x: 11, endPoint y: 110, distance: 108.3
click at [11, 110] on div "AG732 2709121_GODOI_AJUSTAR_VIDEO_PERFORMANCE_AB 2709121_GODOI_PUBLICAR_VIDEO_A…" at bounding box center [220, 102] width 441 height 204
click at [62, 105] on p "As ações incluem:" at bounding box center [133, 101] width 217 height 8
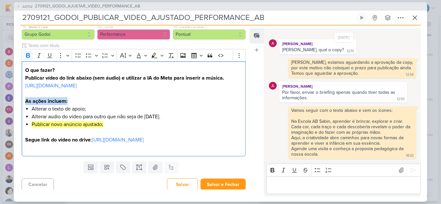
drag, startPoint x: 48, startPoint y: 108, endPoint x: 17, endPoint y: 108, distance: 30.7
click at [17, 108] on div "CLIENTES Grupo Godoi Time" at bounding box center [131, 91] width 234 height 136
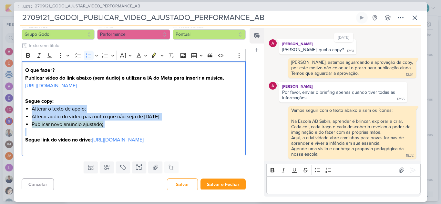
drag, startPoint x: 107, startPoint y: 136, endPoint x: 20, endPoint y: 120, distance: 89.0
click at [20, 120] on div "CLIENTES Grupo Godoi Time" at bounding box center [131, 91] width 234 height 136
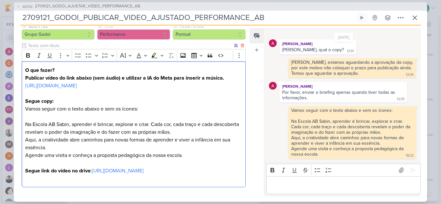
click at [146, 115] on p "Segue copy: Vamos seguir com o texto abaixo e sem os ícones: Na Escola AB Sabin…" at bounding box center [133, 128] width 217 height 62
click at [95, 107] on p "Segue copy: Vamos seguir com o texto abaixo e sem os ícones: Na Escola AB Sabin…" at bounding box center [133, 128] width 217 height 62
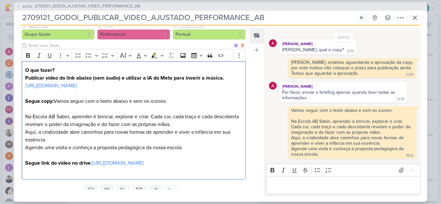
click at [175, 110] on p "Segue copy: Vamos seguir com o texto abaixo e sem os ícones: Na Escola AB Sabin…" at bounding box center [133, 124] width 217 height 54
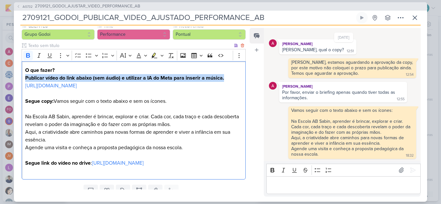
drag, startPoint x: 26, startPoint y: 78, endPoint x: 231, endPoint y: 78, distance: 204.9
click at [231, 78] on p "O que fazer? Publicar vídeo do link abaixo (sem áudio) e utilizar a IA do Meta …" at bounding box center [133, 77] width 217 height 23
click at [26, 56] on icon "Editor toolbar" at bounding box center [28, 55] width 6 height 6
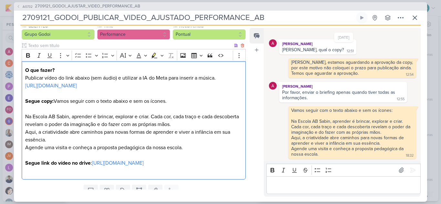
click at [105, 90] on p "O que fazer? Publicar vídeo do link abaixo (sem áudio) e utilizar a IA do Meta …" at bounding box center [133, 77] width 217 height 23
click at [173, 108] on p "Segue copy: Vamos seguir com o texto abaixo e sem os ícones. Na Escola AB Sabin…" at bounding box center [133, 124] width 217 height 54
click at [131, 108] on p "Segue copy: Vamos seguir com o texto abaixo e sem os ícones. ⁠⁠⁠⁠⁠⁠⁠ Na Escola …" at bounding box center [133, 124] width 217 height 54
click at [143, 108] on p "Segue copy: Vamos seguir com o texto abaixo sem os ícones. Na Escola AB Sabin, …" at bounding box center [133, 124] width 217 height 54
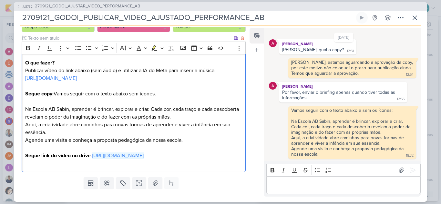
scroll to position [76, 0]
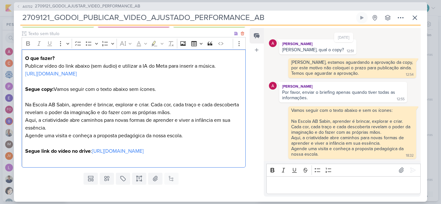
drag, startPoint x: 70, startPoint y: 186, endPoint x: 41, endPoint y: 183, distance: 29.4
click at [41, 168] on div "O que fazer? Publicar vídeo do link abaixo (sem áudio) e utilizar a IA do Meta …" at bounding box center [134, 108] width 224 height 118
drag, startPoint x: 76, startPoint y: 82, endPoint x: 22, endPoint y: 74, distance: 55.1
click at [22, 74] on div "O que fazer? Publicar vídeo do link abaixo (sem áudio) e utilizar a IA do Meta …" at bounding box center [134, 108] width 224 height 118
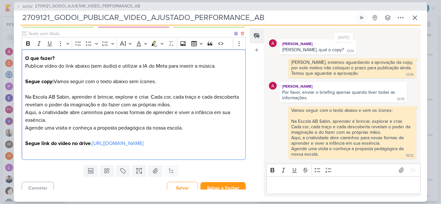
click at [24, 56] on div "O que fazer? Publicar vídeo do link abaixo (sem áudio) e utilizar a IA do Meta …" at bounding box center [134, 104] width 224 height 111
click at [88, 42] on icon "Editor toolbar" at bounding box center [89, 43] width 6 height 6
click at [24, 81] on div "O que fazer? Publicar vídeo do link abaixo (sem áudio) e utilizar a IA do Meta …" at bounding box center [134, 104] width 224 height 111
click at [87, 45] on icon "Editor toolbar" at bounding box center [89, 43] width 6 height 6
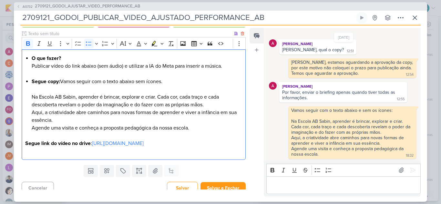
click at [25, 143] on strong "Segue link do vídeo no drive" at bounding box center [57, 143] width 65 height 6
click at [89, 43] on icon "Editor toolbar" at bounding box center [89, 43] width 6 height 6
click at [98, 147] on link "[URL][DOMAIN_NAME]" at bounding box center [124, 143] width 52 height 6
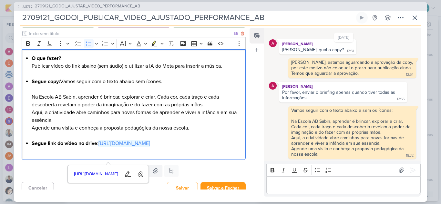
click at [208, 144] on li "Segue link do vídeo no drive : [URL][DOMAIN_NAME]" at bounding box center [137, 144] width 210 height 8
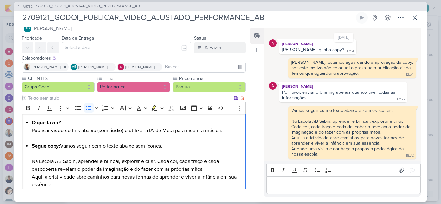
scroll to position [0, 0]
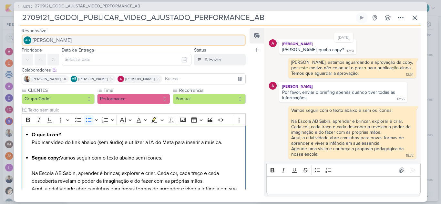
click at [62, 39] on span "[PERSON_NAME]" at bounding box center [52, 40] width 39 height 8
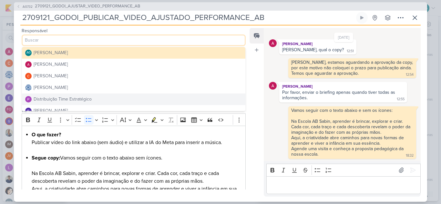
click at [72, 99] on div "Distribuição Time Estratégico" at bounding box center [63, 99] width 58 height 7
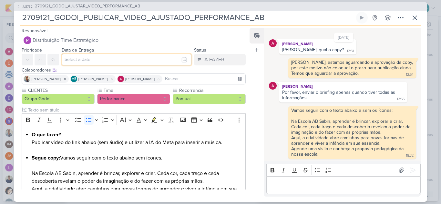
click at [88, 60] on input "text" at bounding box center [127, 60] width 130 height 12
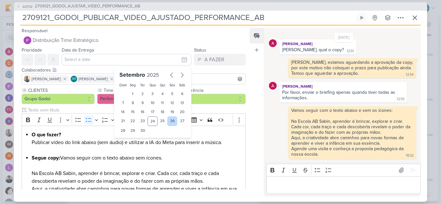
click at [168, 121] on div "26" at bounding box center [172, 121] width 10 height 10
type input "[DATE] 23:59"
click at [132, 143] on select "00 01 02 03 04 05 06 07 08 09 10 11 12 13 14 15 16 17 18 19 20 21 22 23" at bounding box center [132, 142] width 9 height 8
select select "12"
click at [128, 138] on select "00 01 02 03 04 05 06 07 08 09 10 11 12 13 14 15 16 17 18 19 20 21 22 23" at bounding box center [132, 142] width 9 height 8
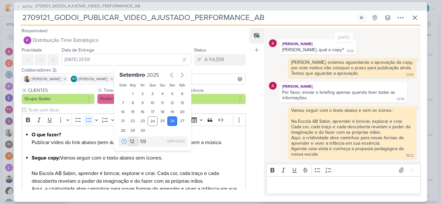
type input "[DATE] 12:59"
drag, startPoint x: 141, startPoint y: 142, endPoint x: 141, endPoint y: 139, distance: 3.2
click at [141, 142] on select "00 05 10 15 20 25 30 35 40 45 50 55 59" at bounding box center [143, 142] width 9 height 8
select select "0"
click at [139, 138] on select "00 05 10 15 20 25 30 35 40 45 50 55 59" at bounding box center [143, 142] width 9 height 8
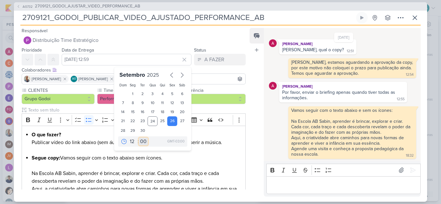
type input "[DATE] 12:00"
click at [274, 19] on input "2709121_GODOI_PUBLICAR_VIDEO_AJUSTADO_PERFORMANCE_AB" at bounding box center [187, 18] width 334 height 12
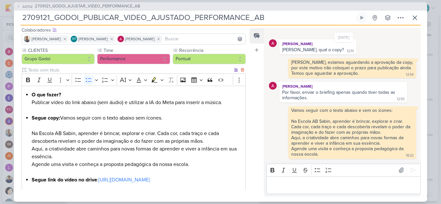
scroll to position [65, 0]
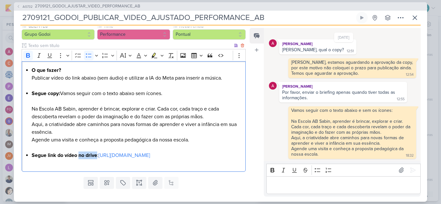
drag, startPoint x: 79, startPoint y: 155, endPoint x: 97, endPoint y: 155, distance: 17.7
click at [97, 155] on strong "Segue link do vídeo no drive" at bounding box center [64, 155] width 65 height 6
click at [48, 172] on div "O que fazer? Publicar vídeo do link abaixo (sem áudio) e utilizar a IA do Meta …" at bounding box center [134, 116] width 224 height 111
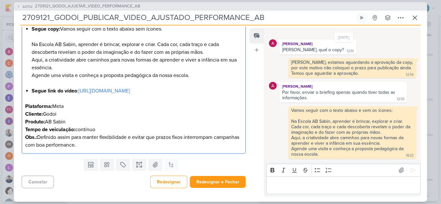
scroll to position [145, 0]
drag, startPoint x: 120, startPoint y: 149, endPoint x: 24, endPoint y: 104, distance: 106.1
click at [24, 104] on div "O que fazer? Publicar vídeo do link abaixo (sem áudio) e utilizar a IA do Meta …" at bounding box center [134, 75] width 224 height 157
copy div "Plataforma: Meta Cliente: Godoi Produto: AB Sabin Tempo de veiculação: contínuo…"
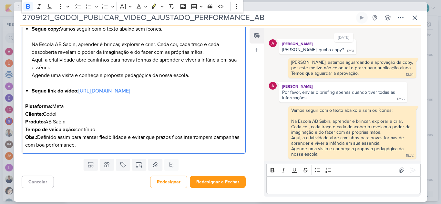
click at [216, 107] on p "Plataforma: Meta" at bounding box center [133, 102] width 217 height 15
click at [216, 182] on button "Redesignar e Fechar" at bounding box center [218, 182] width 56 height 12
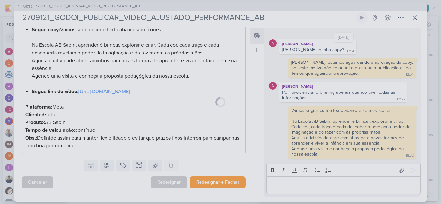
scroll to position [144, 0]
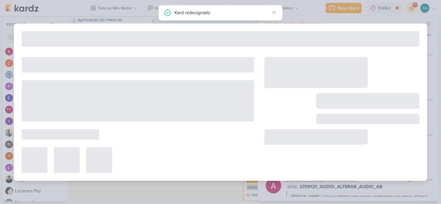
type input "2709121_GODOI_AJUSTAR_VIDEO_PERFORMANCE_AB"
type input "22 de setembro de 2025 às 23:59"
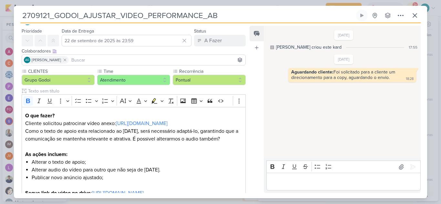
scroll to position [0, 0]
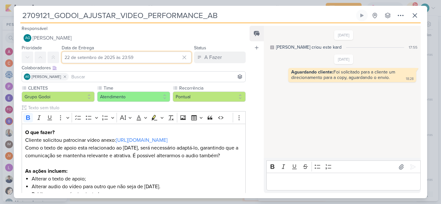
click at [161, 57] on input "22 de setembro de 2025 às 23:59" at bounding box center [127, 58] width 130 height 12
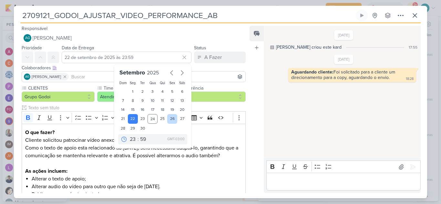
click at [167, 121] on div "26" at bounding box center [172, 119] width 10 height 10
type input "[DATE] 23:59"
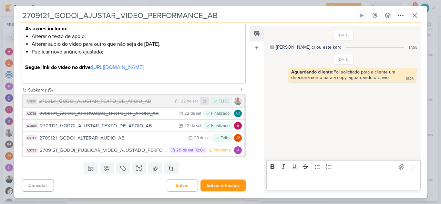
scroll to position [150, 0]
click at [219, 187] on button "Salvar e Fechar" at bounding box center [222, 186] width 45 height 12
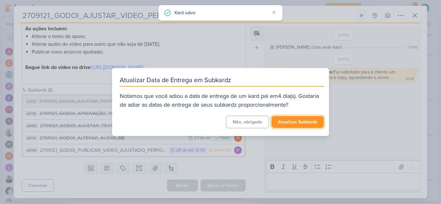
click at [287, 123] on button "Atualizar Subkardz" at bounding box center [297, 122] width 52 height 12
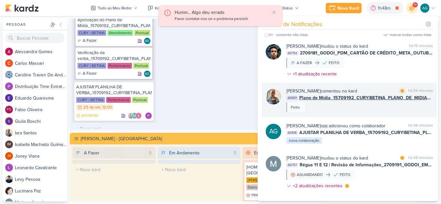
scroll to position [0, 0]
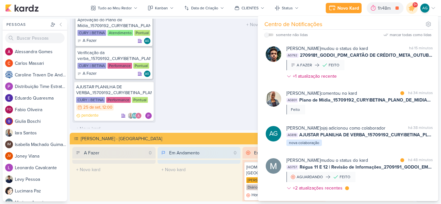
click at [190, 84] on div "Em Andamento 0 O título do kard deve ter menos que 100 caracteres" at bounding box center [198, 44] width 83 height 167
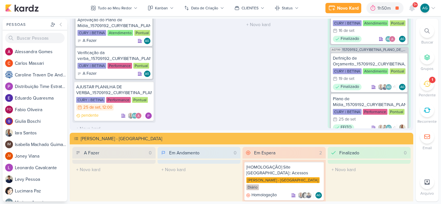
click at [428, 31] on icon at bounding box center [426, 30] width 5 height 5
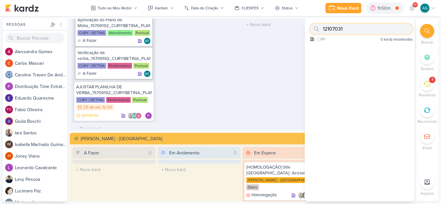
paste input "270704"
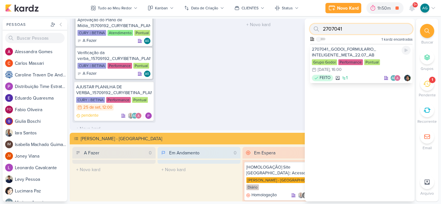
type input "2707041"
click at [365, 52] on div "2707041_GODOI_FORMULARIO_ INTELIGENTE_META_22.07_AB" at bounding box center [361, 52] width 99 height 12
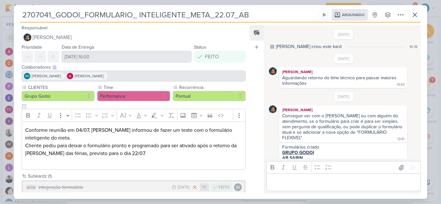
scroll to position [79, 0]
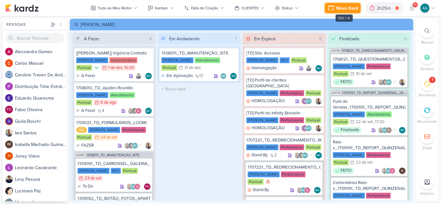
click at [345, 8] on div "Novo Kard" at bounding box center [347, 8] width 22 height 7
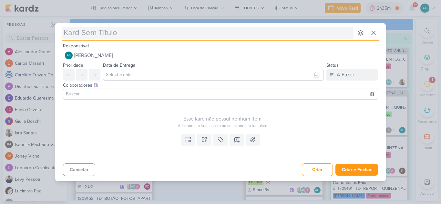
type input "Agora precisamos de um kardz para arrumar a planilha de verba:"
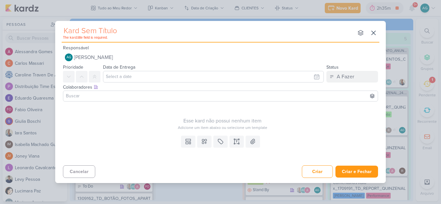
paste input "15709192_CURY|BETINA_PLANO_DE_MIDIA_OUTUBRO"
type input "15709192_CURY|BETINA_PLANO_DE_MIDIA_OUTUBRO"
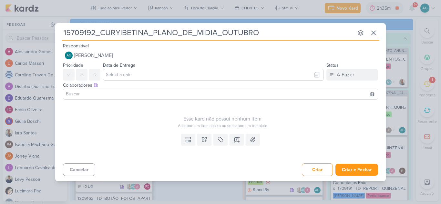
click at [65, 34] on input "15709192_CURY|BETINA_PLANO_DE_MIDIA_OUTUBRO" at bounding box center [208, 33] width 292 height 12
type input "A15709192_CURY|BETINA_PLANO_DE_MIDIA_OUTUBRO"
type input "AJUSTAR15709192_CURY|BETINA_PLANO_DE_MIDIA_OUTUBRO"
type input "AJUSTAR_15709192_CURY|BETINA_PLANO_DE_MIDIA_OUTUBRO"
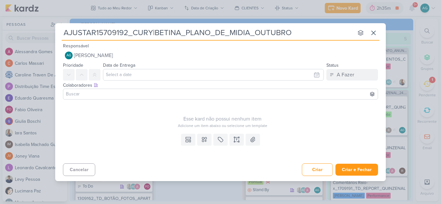
type input "AJUSTAR 15709192_CURY|BETINA_PLANO_DE_MIDIA_OUTUBRO"
type input "AJUSTAR p15709192_CURY|BETINA_PLANO_DE_MIDIA_OUTUBRO"
type input "AJUSTAR pLA15709192_CURY|BETINA_PLANO_DE_MIDIA_OUTUBRO"
type input "AJUSTAR P15709192_CURY|BETINA_PLANO_DE_MIDIA_OUTUBRO"
type input "AJUSTAR PLANO DE MÍD15709192_CURY|BETINA_PLANO_DE_MIDIA_OUTUBRO"
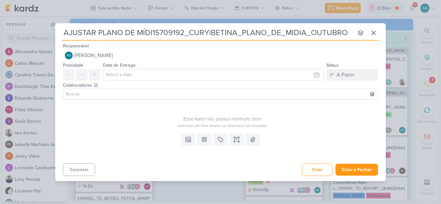
type input "AJUSTAR PLANO DE MÍDIA15709192_CURY|BETINA_PLANO_DE_MIDIA_OUTUBRO"
type input "AJUSTAR PLANO DE MÍDIA_15709192_CURY|BETINA_PLANO_DE_MIDIA_OUTUBRO"
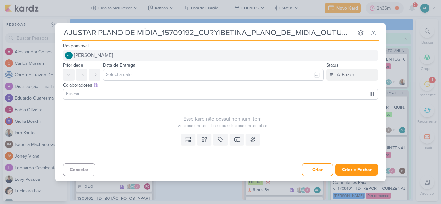
type input "AJUSTAR PLANO DE MÍDIA_15709192_CURY|BETINA_PLANO_DE_MIDIA_OUTUBRO"
click at [140, 55] on button "AG [PERSON_NAME]" at bounding box center [220, 56] width 315 height 12
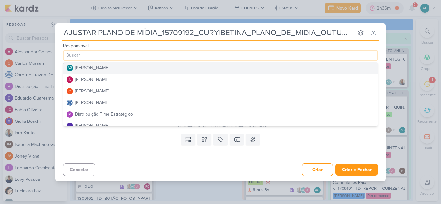
click at [140, 55] on input at bounding box center [220, 56] width 315 height 12
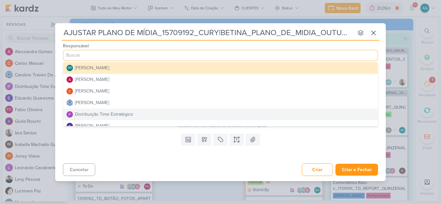
click at [129, 116] on div "Distribuição Time Estratégico" at bounding box center [104, 114] width 58 height 7
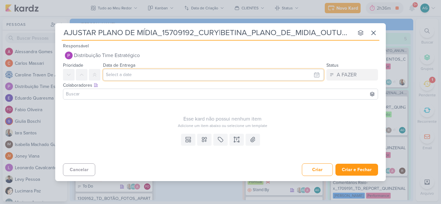
click at [133, 75] on input "text" at bounding box center [213, 75] width 221 height 12
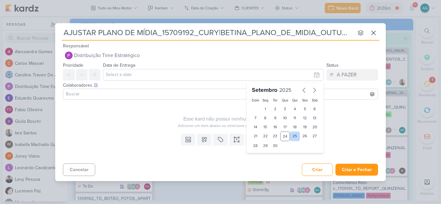
click at [294, 138] on div "25" at bounding box center [295, 137] width 10 height 10
type input "[DATE] 23:59"
click at [138, 94] on input at bounding box center [221, 94] width 312 height 8
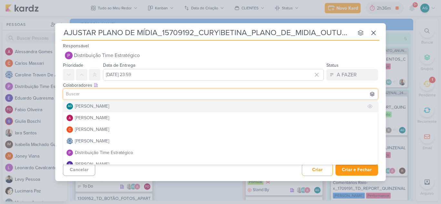
click at [126, 106] on button "AG Aline Gimenez Graciano" at bounding box center [220, 107] width 314 height 12
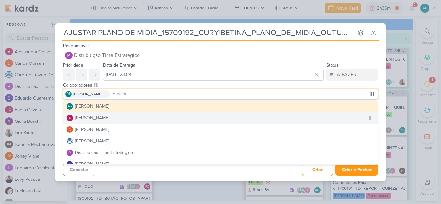
click at [120, 117] on button "[PERSON_NAME]" at bounding box center [220, 118] width 314 height 12
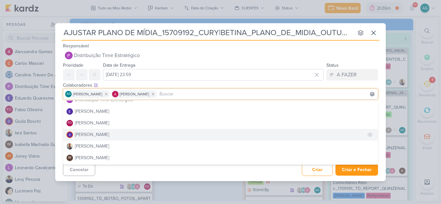
scroll to position [65, 0]
click at [100, 138] on button "[PERSON_NAME]" at bounding box center [220, 135] width 314 height 12
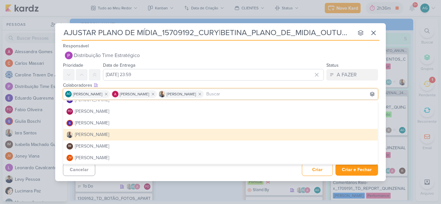
click at [146, 174] on div "Cancelar Criar Criar e Fechar Ctrl + Enter" at bounding box center [220, 169] width 330 height 16
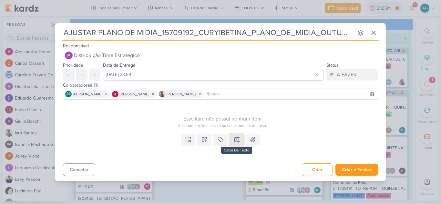
click at [237, 141] on icon at bounding box center [236, 139] width 6 height 6
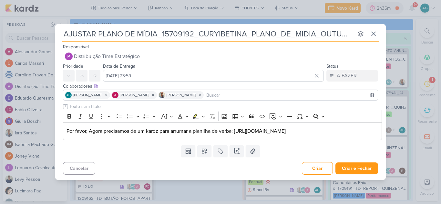
drag, startPoint x: 99, startPoint y: 28, endPoint x: 156, endPoint y: 28, distance: 57.1
click at [156, 28] on input "AJUSTAR PLANO DE MÍDIA_15709192_CURY|BETINA_PLANO_DE_MIDIA_OUTUBRO" at bounding box center [208, 34] width 292 height 12
type input "AJUSTAR PLANILHA DE VERBA_15709192_CURY|BETINA_PLANO_DE_MIDIA_OUTUBRO"
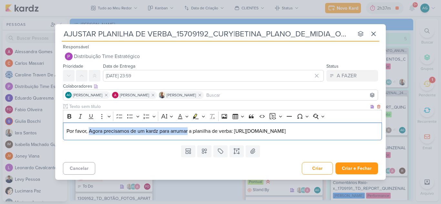
drag, startPoint x: 89, startPoint y: 126, endPoint x: 189, endPoint y: 126, distance: 99.4
click at [189, 127] on p "Por favor, Agora precisamos de um kardz para arrumar a planilha de verba: https…" at bounding box center [222, 131] width 312 height 8
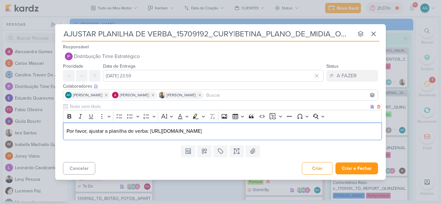
drag, startPoint x: 149, startPoint y: 127, endPoint x: 156, endPoint y: 126, distance: 7.5
click at [149, 127] on p "Por favor, ajustar a planilha de verba: https://docs.google.com/spreadsheets/d/…" at bounding box center [222, 131] width 312 height 8
click at [157, 140] on div "Por favor, ajustar a planilha de verba conforme: https://docs.google.com/spread…" at bounding box center [222, 132] width 319 height 18
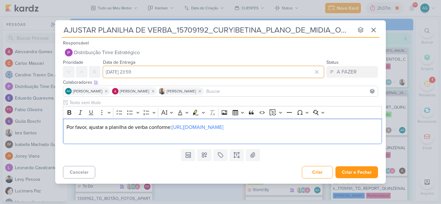
click at [191, 69] on input "[DATE] 23:59" at bounding box center [213, 72] width 221 height 12
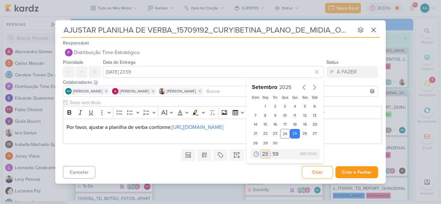
click at [267, 151] on select "00 01 02 03 04 05 06 07 08 09 10 11 12 13 14 15 16 17 18 19 20 21 22 23" at bounding box center [265, 154] width 9 height 8
select select "12"
click at [261, 150] on select "00 01 02 03 04 05 06 07 08 09 10 11 12 13 14 15 16 17 18 19 20 21 22 23" at bounding box center [265, 154] width 9 height 8
type input "25 de setembro de 2025 às 12:59"
click at [275, 150] on select "00 05 10 15 20 25 30 35 40 45 50 55 59" at bounding box center [275, 154] width 9 height 8
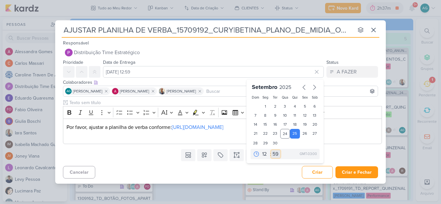
select select "0"
click at [271, 150] on select "00 05 10 15 20 25 30 35 40 45 50 55 59" at bounding box center [275, 154] width 9 height 8
type input "[DATE] 12:00"
click at [273, 167] on div "Cancelar Criar Criar e Fechar Ctrl + Enter" at bounding box center [220, 172] width 330 height 16
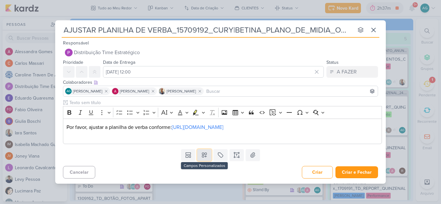
click at [205, 158] on icon at bounding box center [204, 155] width 6 height 6
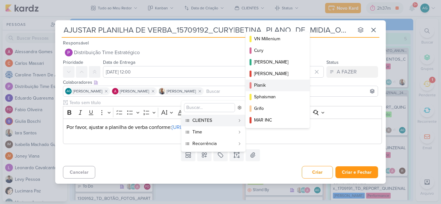
scroll to position [97, 0]
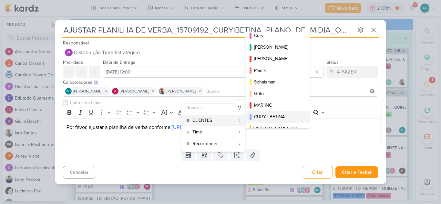
click at [277, 116] on div "CURY | BETINA" at bounding box center [278, 117] width 48 height 7
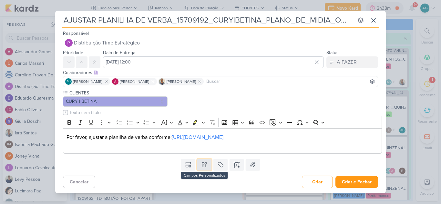
click at [202, 168] on icon at bounding box center [204, 165] width 6 height 6
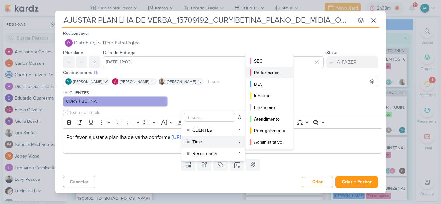
click at [272, 76] on button "Performance" at bounding box center [270, 73] width 48 height 12
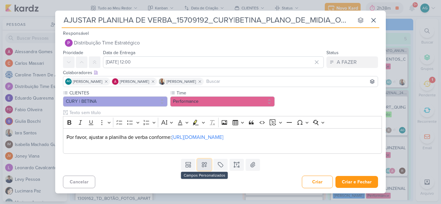
click at [206, 168] on icon at bounding box center [204, 165] width 6 height 6
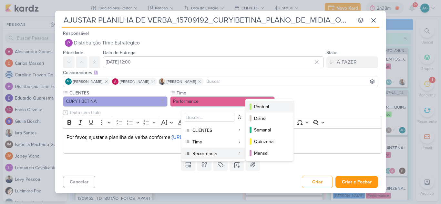
click at [268, 108] on div "Pontual" at bounding box center [270, 107] width 32 height 7
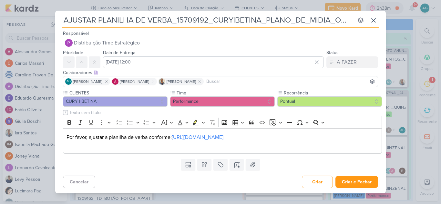
drag, startPoint x: 177, startPoint y: 15, endPoint x: 206, endPoint y: 15, distance: 29.7
click at [206, 15] on input "AJUSTAR PLANILHA DE VERBA_15709192_CURY|BETINA_PLANO_DE_MIDIA_OUTUBRO" at bounding box center [208, 21] width 292 height 12
click at [363, 184] on button "Criar e Fechar" at bounding box center [356, 182] width 43 height 12
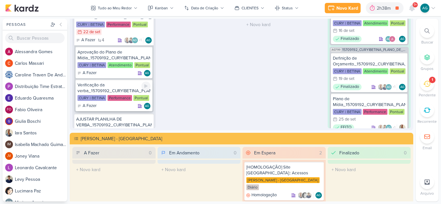
scroll to position [355, 0]
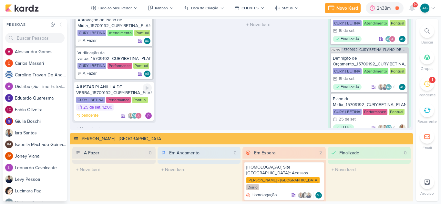
click at [114, 88] on div "AJUSTAR PLANILHA DE VERBA_15709192_CURY|BETINA_PLANO_DE_MIDIA_OUTUBRO" at bounding box center [114, 90] width 76 height 12
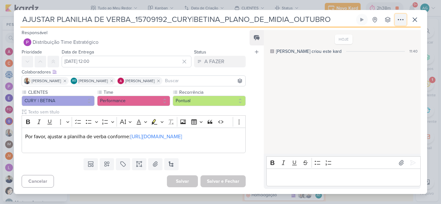
click at [401, 16] on icon at bounding box center [401, 20] width 8 height 8
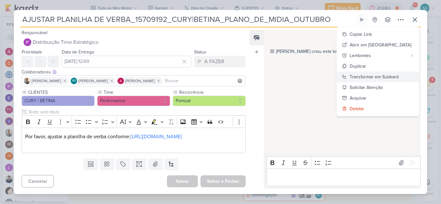
click at [383, 74] on div "Transformar em Subkard" at bounding box center [373, 77] width 49 height 7
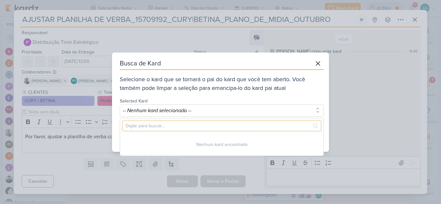
click at [132, 124] on input "text" at bounding box center [222, 126] width 198 height 10
paste input "15709192"
click at [136, 125] on input "15709192" at bounding box center [222, 126] width 198 height 10
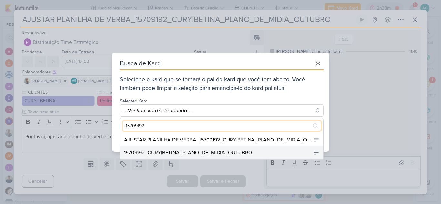
type input "15709192"
click at [199, 157] on div "15709192_CURY|BETINA_PLANO_DE_MIDIA_OUTUBRO" at bounding box center [221, 152] width 203 height 13
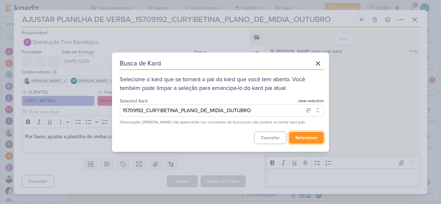
click at [308, 141] on button "selecionar" at bounding box center [306, 138] width 35 height 12
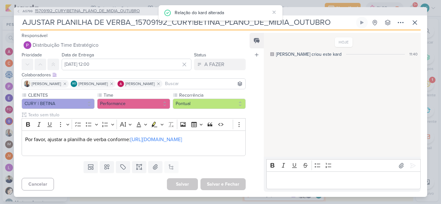
click at [110, 10] on span "15709192_CURY|BETINA_PLANO_DE_MIDIA_OUTUBRO" at bounding box center [87, 11] width 105 height 6
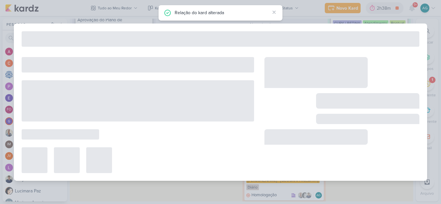
type input "15709192_CURY|BETINA_PLANO_DE_MIDIA_OUTUBRO"
type input "22 de setembro de 2025 às 23:59"
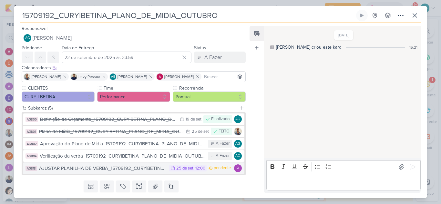
click at [99, 170] on div "AJUSTAR PLANILHA DE VERBA_15709192_CURY|BETINA_PLANO_DE_MIDIA_OUTUBRO" at bounding box center [102, 168] width 127 height 7
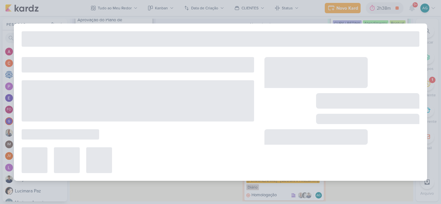
type input "AJUSTAR PLANILHA DE VERBA_15709192_CURY|BETINA_PLANO_DE_MIDIA_OUTUBRO"
type input "[DATE] 12:00"
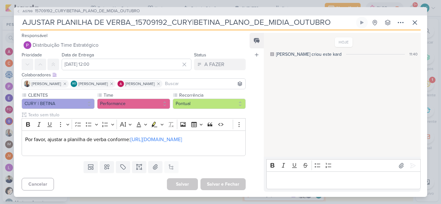
drag, startPoint x: 128, startPoint y: 20, endPoint x: 28, endPoint y: 18, distance: 100.0
click at [28, 18] on input "AJUSTAR PLANILHA DE VERBA_15709192_CURY|BETINA_PLANO_DE_MIDIA_OUTUBRO" at bounding box center [187, 23] width 334 height 12
click at [254, 139] on div "Feed Atrelar email Solte o email para atrelar ao kard" at bounding box center [256, 112] width 14 height 159
click at [96, 7] on div "AG799 15709192_CURY|BETINA_PLANO_DE_MIDIA_OUTUBRO" at bounding box center [220, 11] width 413 height 8
click at [96, 9] on span "15709192_CURY|BETINA_PLANO_DE_MIDIA_OUTUBRO" at bounding box center [87, 11] width 105 height 6
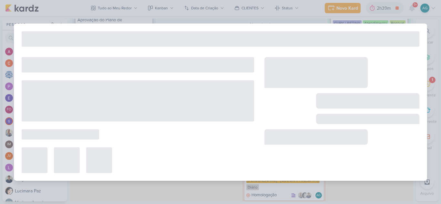
type input "15709192_CURY|BETINA_PLANO_DE_MIDIA_OUTUBRO"
type input "22 de setembro de 2025 às 23:59"
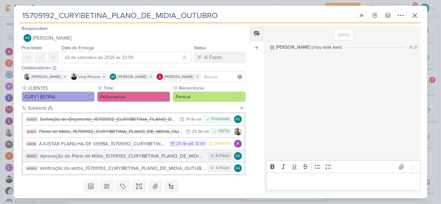
click at [124, 157] on div "Aprovação do Plano de Mídia_15709192_CURY|BETINA_PLANO_DE_MIDIA_OUTUBRO" at bounding box center [122, 156] width 165 height 7
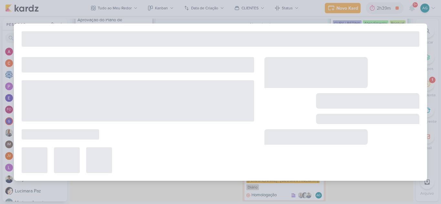
type input "Aprovação do Plano de Mídia_15709192_CURY|BETINA_PLANO_DE_MIDIA_OUTUBRO"
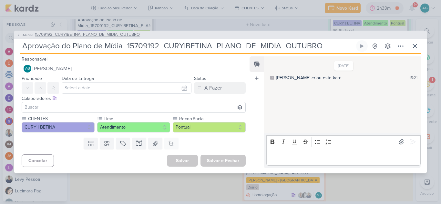
click at [94, 37] on span "15709192_CURY|BETINA_PLANO_DE_MIDIA_OUTUBRO" at bounding box center [87, 35] width 105 height 6
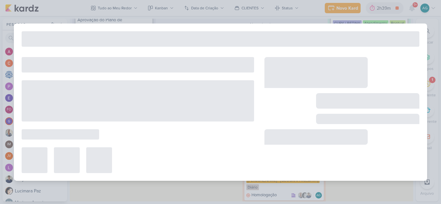
type input "15709192_CURY|BETINA_PLANO_DE_MIDIA_OUTUBRO"
type input "22 de setembro de 2025 às 23:59"
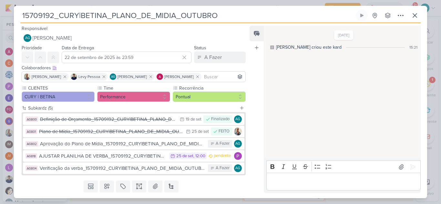
click at [130, 132] on div "Plano de Mídia_15709192_CURY|BETINA_PLANO_DE_MIDIA_OUTUBRO" at bounding box center [111, 131] width 144 height 7
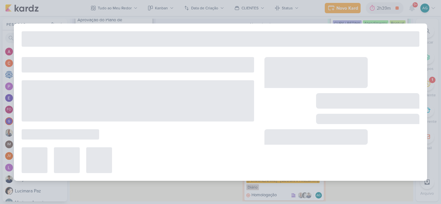
type input "Plano de Mídia_15709192_CURY|BETINA_PLANO_DE_MIDIA_OUTUBRO"
type input "[DATE] 23:59"
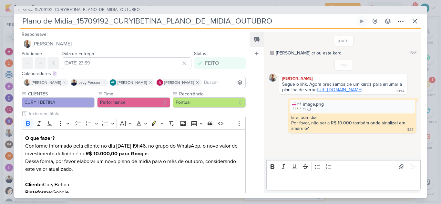
click at [317, 93] on link "[URL][DOMAIN_NAME]" at bounding box center [339, 89] width 45 height 5
click at [418, 17] on icon at bounding box center [415, 21] width 8 height 8
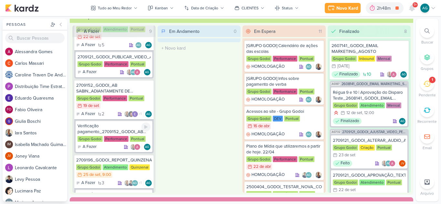
scroll to position [424, 0]
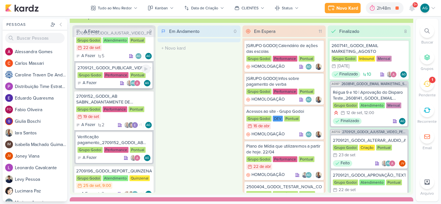
click at [116, 69] on div "2709121_GODOI_PUBLICAR_VIDEO_AJUSTADO_PERFORMANCE_AB" at bounding box center [113, 68] width 73 height 6
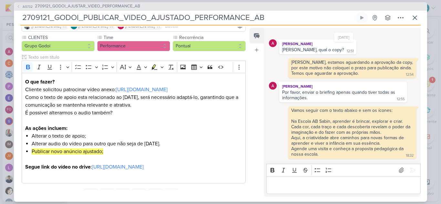
scroll to position [0, 0]
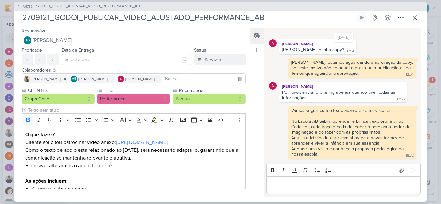
click at [117, 6] on span "2709121_GODOI_AJUSTAR_VIDEO_PERFORMANCE_AB" at bounding box center [87, 6] width 105 height 6
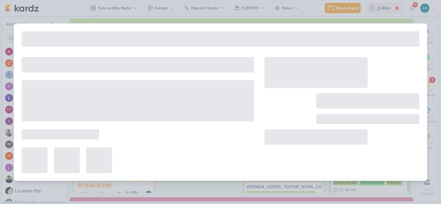
type input "2709121_GODOI_AJUSTAR_VIDEO_PERFORMANCE_AB"
type input "22 de setembro de 2025 às 23:59"
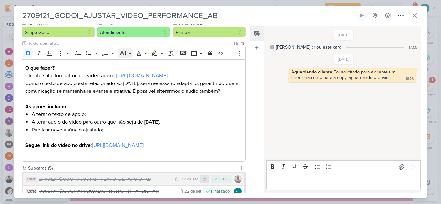
scroll to position [129, 0]
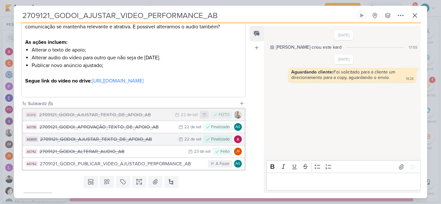
click at [121, 143] on div "2709121_GODOI_AJUSTAR_TEXTO_DE_APOIO_AB" at bounding box center [107, 139] width 135 height 7
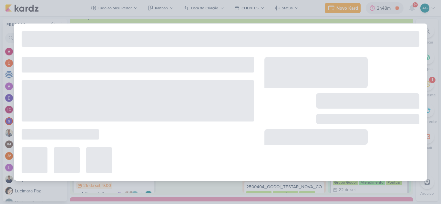
type input "2709121_GODOI_AJUSTAR_TEXTO_DE_APOIO_AB"
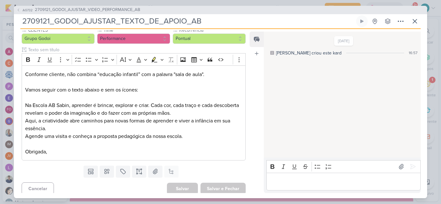
scroll to position [65, 0]
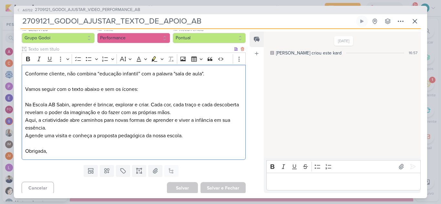
drag, startPoint x: 25, startPoint y: 89, endPoint x: 189, endPoint y: 133, distance: 170.1
click at [189, 133] on p "Conforme cliente, não combina “educação infantil” com a palavra "sala de aula".…" at bounding box center [133, 112] width 217 height 85
copy p "Vamos seguir com o texto abaixo e sem os ícones: Na Escola AB Sabin, aprender é…"
click at [416, 22] on icon at bounding box center [415, 21] width 8 height 8
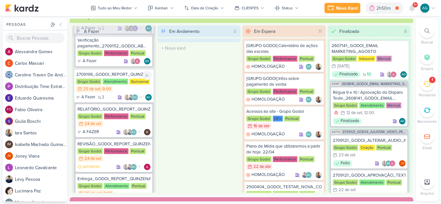
scroll to position [553, 0]
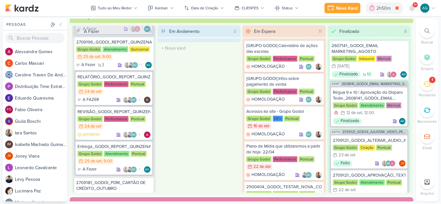
click at [432, 31] on div at bounding box center [427, 31] width 14 height 14
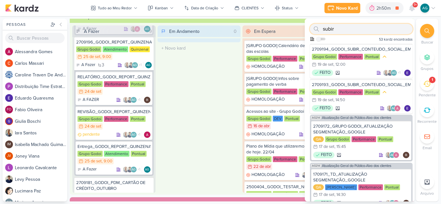
type input "subir"
click at [374, 47] on div "2709194_GODOI_SUBIR_CONTEUDO_SOCIAL_EM_PERFORMANCE_AB" at bounding box center [361, 49] width 99 height 6
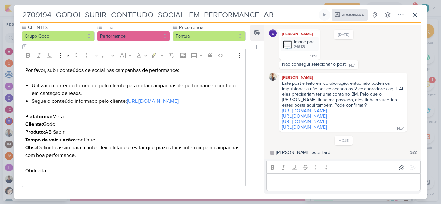
scroll to position [65, 0]
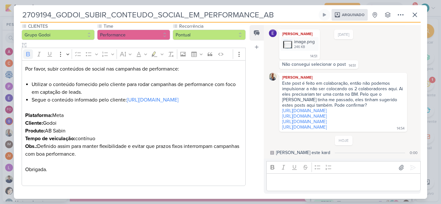
drag, startPoint x: 25, startPoint y: 120, endPoint x: 112, endPoint y: 162, distance: 96.4
click at [112, 162] on div "Por favor, subir conteúdos de social nas campanhas de performance: Utilizar o c…" at bounding box center [134, 123] width 224 height 126
copy div "Plataforma: Meta Cliente: Godoi Produto: AB Sabin Tempo de veiculação: contínuo…"
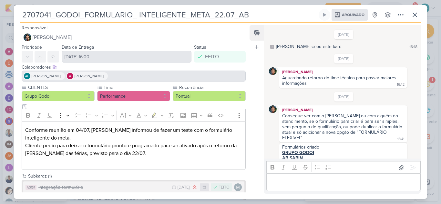
scroll to position [355, 0]
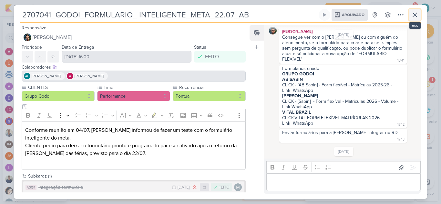
click at [413, 15] on icon at bounding box center [415, 15] width 8 height 8
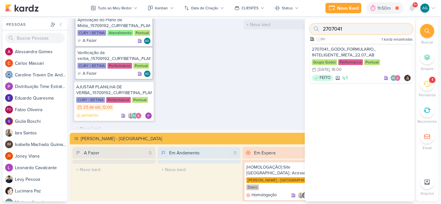
drag, startPoint x: 314, startPoint y: 28, endPoint x: 302, endPoint y: 26, distance: 12.6
click at [302, 26] on div "Pessoas Pessoas A l e s s a n d r a G o m e s C a r l o s M a s s a r i C a r o…" at bounding box center [220, 110] width 441 height 183
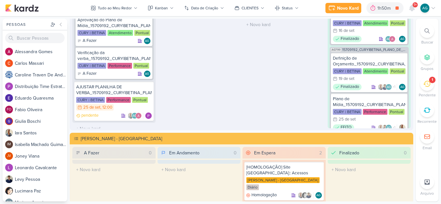
click at [428, 33] on icon at bounding box center [426, 30] width 5 height 5
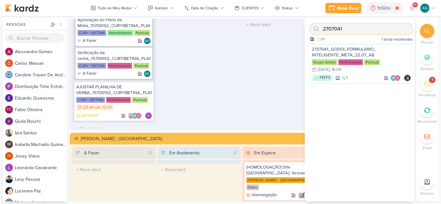
paste input "2"
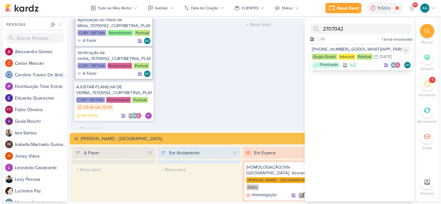
click at [367, 48] on div "2707042_GODOI_WHATSAPP_PARA_QUEM_ABRIU_EMAIL_AB" at bounding box center [361, 49] width 99 height 6
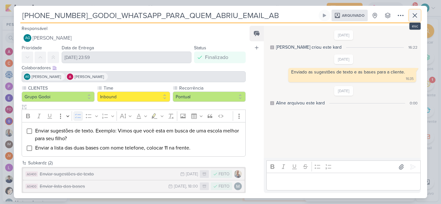
click at [418, 15] on icon at bounding box center [415, 16] width 8 height 8
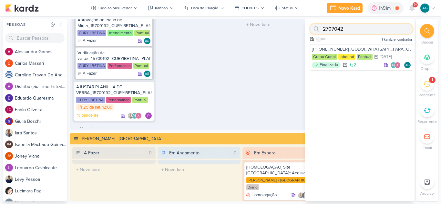
drag, startPoint x: 357, startPoint y: 30, endPoint x: 323, endPoint y: 29, distance: 33.6
click at [323, 29] on input "2707042" at bounding box center [361, 29] width 103 height 10
paste input "3"
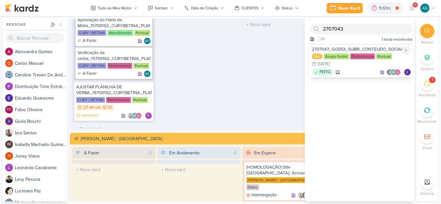
click at [357, 50] on div "2707043_GODOI_SUBIR_CONTEUDO_SOCIAL_EM_PERFORMANCE_AB" at bounding box center [361, 49] width 99 height 6
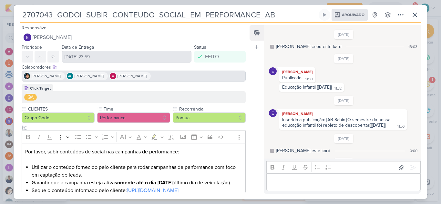
scroll to position [33, 0]
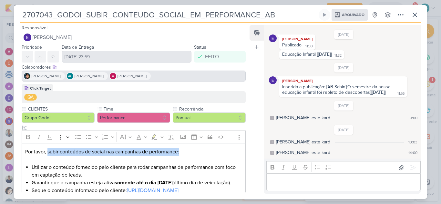
drag, startPoint x: 47, startPoint y: 154, endPoint x: 183, endPoint y: 151, distance: 136.2
click at [183, 151] on p "Por favor, subir conteúdos de social nas campanhas de performance:" at bounding box center [133, 155] width 217 height 15
copy p "subir conteúdos de social nas campanhas de performance:"
click at [418, 15] on icon at bounding box center [415, 15] width 8 height 8
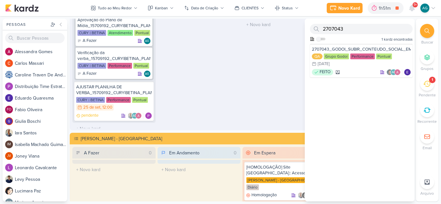
drag, startPoint x: 350, startPoint y: 25, endPoint x: 343, endPoint y: 25, distance: 6.5
click at [343, 25] on div "2707043 Como admin, ative para buscar em todos os kardz da organização 1 kardz …" at bounding box center [360, 31] width 110 height 25
drag, startPoint x: 344, startPoint y: 28, endPoint x: 296, endPoint y: 31, distance: 48.8
click at [296, 31] on div "Pessoas Pessoas A l e s s a n d r a G o m e s C a r l o s M a s s a r i C a r o…" at bounding box center [220, 110] width 441 height 183
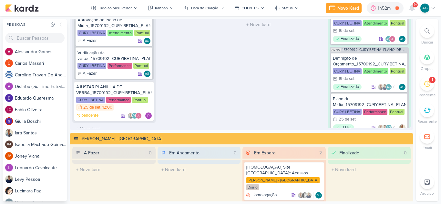
click at [427, 32] on icon at bounding box center [426, 30] width 5 height 5
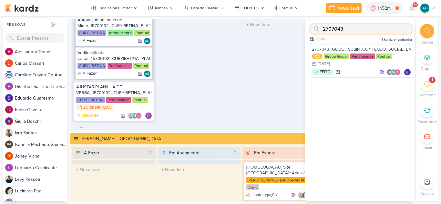
paste input "4"
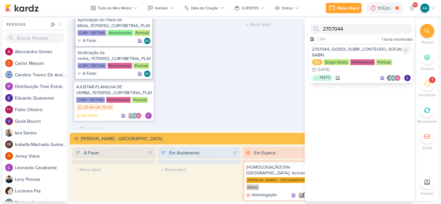
click at [332, 54] on div "2707044_GODOI_SUBIR_CONTEUDO_SOCIAL_EM_PERFORMANCE_ALBERT SABIN" at bounding box center [361, 52] width 99 height 12
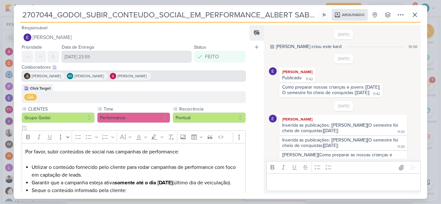
scroll to position [33, 0]
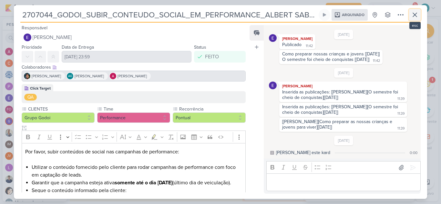
click at [415, 16] on icon at bounding box center [415, 15] width 8 height 8
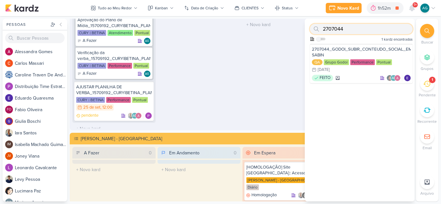
drag, startPoint x: 352, startPoint y: 28, endPoint x: 306, endPoint y: 29, distance: 46.5
click at [306, 29] on div "2707044 Como admin, ative para buscar em todos os kardz da organização 1 kardz …" at bounding box center [360, 31] width 110 height 25
paste input "5"
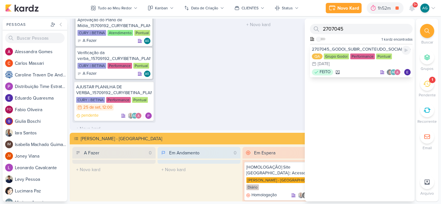
click at [382, 49] on div "2707045_GODOI_SUBIR_CONTEUDO_SOCIAL_EM_PERFORMANCE_VITAL" at bounding box center [361, 49] width 99 height 6
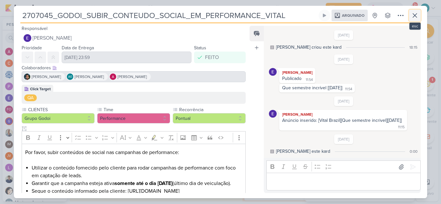
click at [416, 16] on icon at bounding box center [415, 16] width 8 height 8
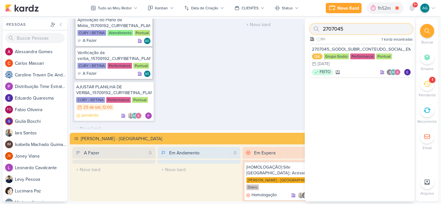
drag, startPoint x: 347, startPoint y: 27, endPoint x: 309, endPoint y: 30, distance: 38.5
click at [309, 30] on div "2707045 Como admin, ative para buscar em todos os kardz da organização 1 kardz …" at bounding box center [360, 31] width 110 height 25
paste input "6"
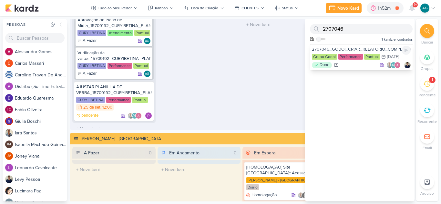
click at [356, 48] on div "2707046_GODOI_CRIAR_RELATORIO_COMPLETO_MIDIA_PROGRAMATICA_SABIN" at bounding box center [361, 49] width 99 height 6
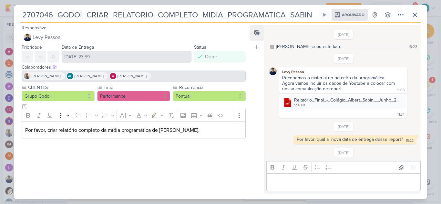
scroll to position [69, 0]
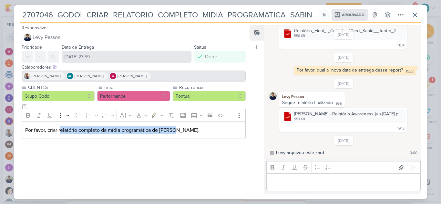
drag, startPoint x: 60, startPoint y: 131, endPoint x: 181, endPoint y: 134, distance: 121.3
click at [181, 134] on p "Por favor, criar relatório completo da mídia programática de Sabin." at bounding box center [133, 130] width 217 height 8
copy p "elatório completo da mídia programática de Sabin."
click at [414, 15] on icon at bounding box center [415, 15] width 4 height 4
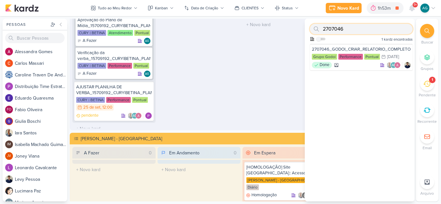
drag, startPoint x: 348, startPoint y: 31, endPoint x: 297, endPoint y: 30, distance: 51.3
click at [297, 30] on div "Pessoas Pessoas A l e s s a n d r a G o m e s C a r l o s M a s s a r i C a r o…" at bounding box center [220, 110] width 441 height 183
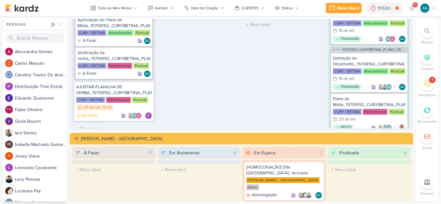
click at [425, 34] on div at bounding box center [427, 31] width 14 height 14
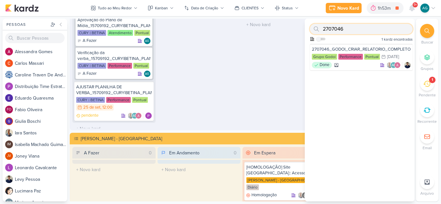
paste input "7"
click at [362, 51] on div "2707047_GODOI_CRIAR_RELATORIO_COMPLETO_MIDIA_PROGRAMATICA_VITAL" at bounding box center [361, 49] width 99 height 6
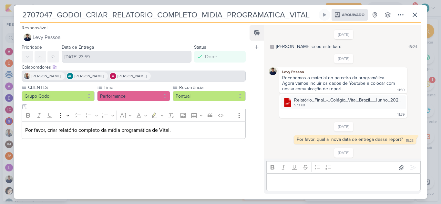
scroll to position [60, 0]
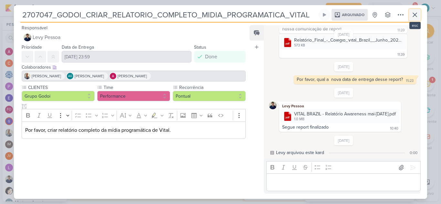
click at [418, 18] on icon at bounding box center [415, 15] width 8 height 8
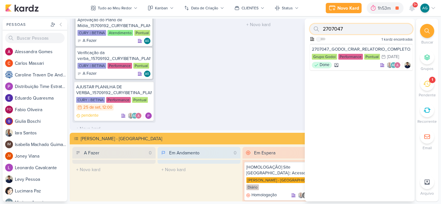
click at [349, 31] on input "2707047" at bounding box center [361, 29] width 103 height 10
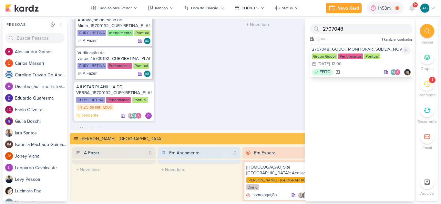
click at [360, 47] on div "2707048_GODOI_MONITORAR_SUBIDA_NOVO_SITE_VITAL_07.07" at bounding box center [361, 49] width 99 height 6
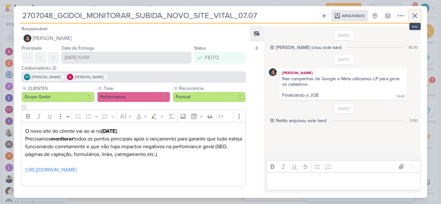
click at [415, 14] on icon at bounding box center [415, 16] width 8 height 8
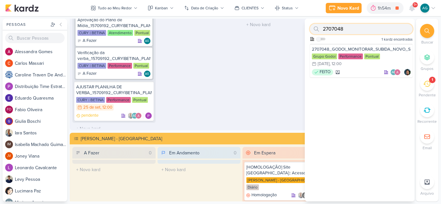
click at [353, 28] on input "2707048" at bounding box center [361, 29] width 103 height 10
type input "2"
paste input "2107041"
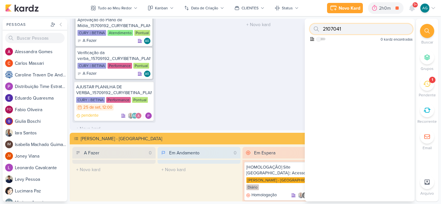
drag, startPoint x: 342, startPoint y: 29, endPoint x: 319, endPoint y: 31, distance: 23.0
click at [319, 31] on div "2107041" at bounding box center [361, 29] width 103 height 10
paste input "60919"
drag, startPoint x: 351, startPoint y: 28, endPoint x: 324, endPoint y: 30, distance: 26.9
click at [324, 30] on input "2609191" at bounding box center [361, 29] width 103 height 10
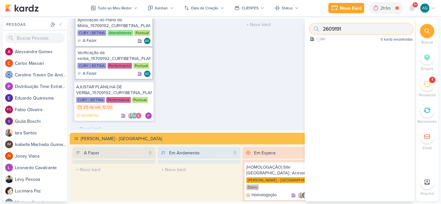
click at [345, 29] on input "2609191" at bounding box center [361, 29] width 103 height 10
drag, startPoint x: 356, startPoint y: 29, endPoint x: 312, endPoint y: 28, distance: 44.2
click at [312, 28] on div "2609191" at bounding box center [361, 29] width 103 height 10
paste input "15109172"
drag, startPoint x: 357, startPoint y: 29, endPoint x: 316, endPoint y: 30, distance: 41.6
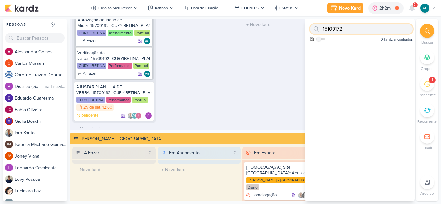
click at [316, 30] on div "15109172" at bounding box center [361, 29] width 103 height 10
paste input "2709171"
drag, startPoint x: 350, startPoint y: 29, endPoint x: 312, endPoint y: 26, distance: 37.8
click at [312, 26] on div "2709171" at bounding box center [361, 29] width 103 height 10
paste input "52"
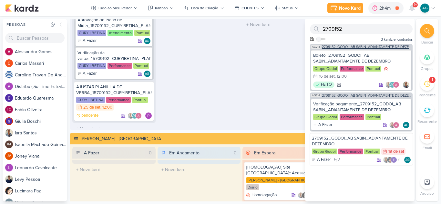
click at [370, 46] on span "2709152_GODOI_AB SABIN_ADIANTAMENTE DE DEZEMBRO" at bounding box center [366, 47] width 89 height 4
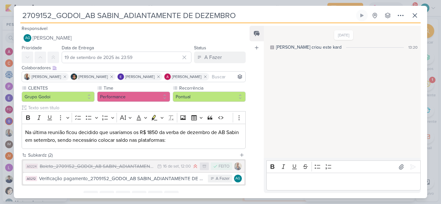
drag, startPoint x: 86, startPoint y: 14, endPoint x: 259, endPoint y: 14, distance: 172.6
click at [259, 14] on input "2709152_GODOI_AB SABIN_ADIANTAMENTE DE DEZEMBRO" at bounding box center [187, 16] width 334 height 12
drag, startPoint x: 233, startPoint y: -23, endPoint x: 224, endPoint y: -28, distance: 10.6
click at [224, 0] on html "1.99.0 Novo Kard Ctrl + k 2h4m DEMANDAS ATENDIMENTO 0h55m Hoje 2h4m Semana 1h40…" at bounding box center [220, 102] width 441 height 204
click at [411, 18] on icon at bounding box center [415, 16] width 8 height 8
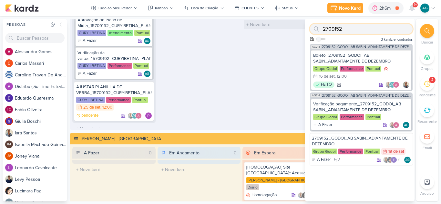
drag, startPoint x: 301, startPoint y: 25, endPoint x: 287, endPoint y: 25, distance: 14.2
click at [287, 25] on div "Pessoas Pessoas A l e s s a n d r a G o m e s C a r l o s M a s s a r i C a r o…" at bounding box center [220, 110] width 441 height 183
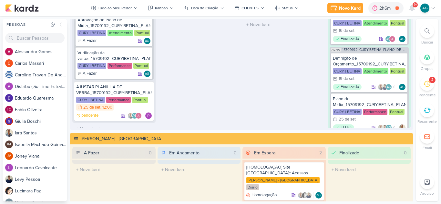
click at [428, 35] on div at bounding box center [427, 31] width 14 height 14
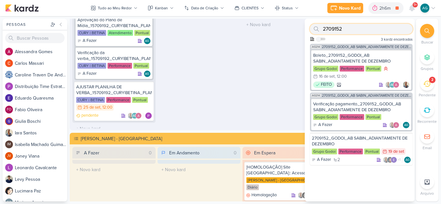
paste input "1709081"
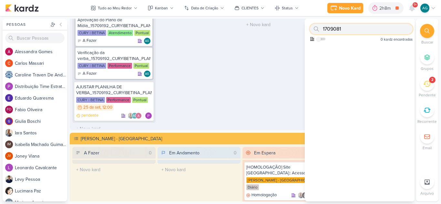
drag, startPoint x: 351, startPoint y: 32, endPoint x: 315, endPoint y: 31, distance: 36.5
click at [315, 31] on div "1709081" at bounding box center [361, 29] width 103 height 10
paste input "8212"
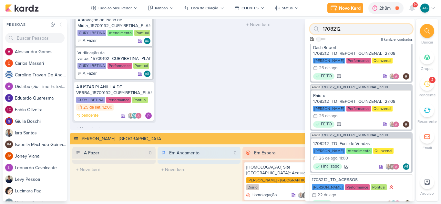
scroll to position [191, 0]
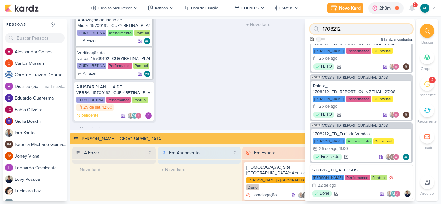
type input "1708212"
click at [396, 10] on icon at bounding box center [396, 8] width 9 height 9
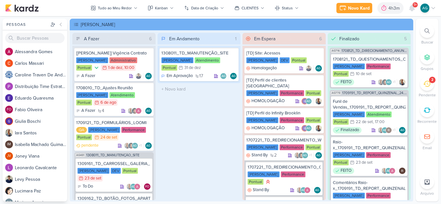
click at [430, 82] on div "2" at bounding box center [432, 80] width 6 height 6
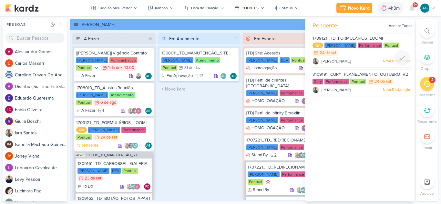
click at [363, 55] on div "QA Teixeira Duarte Performance Pontual 24/9 24 de set" at bounding box center [360, 50] width 97 height 14
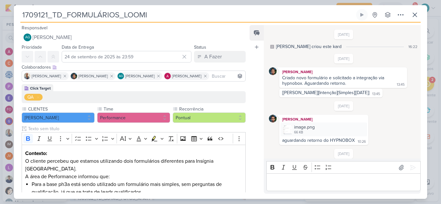
scroll to position [200, 0]
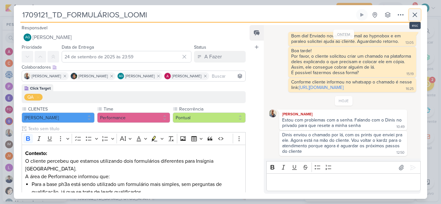
click at [413, 13] on icon at bounding box center [415, 15] width 4 height 4
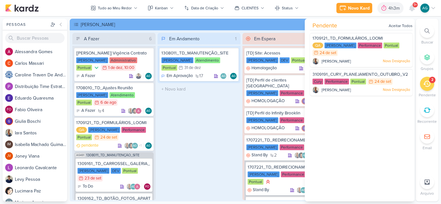
click at [230, 130] on div "Em Andamento 1 1308011_TD_MANUTENÇÃO_SITE Teixeira Duarte Atendimento Pontual 3…" at bounding box center [198, 116] width 83 height 167
